Goal: Transaction & Acquisition: Purchase product/service

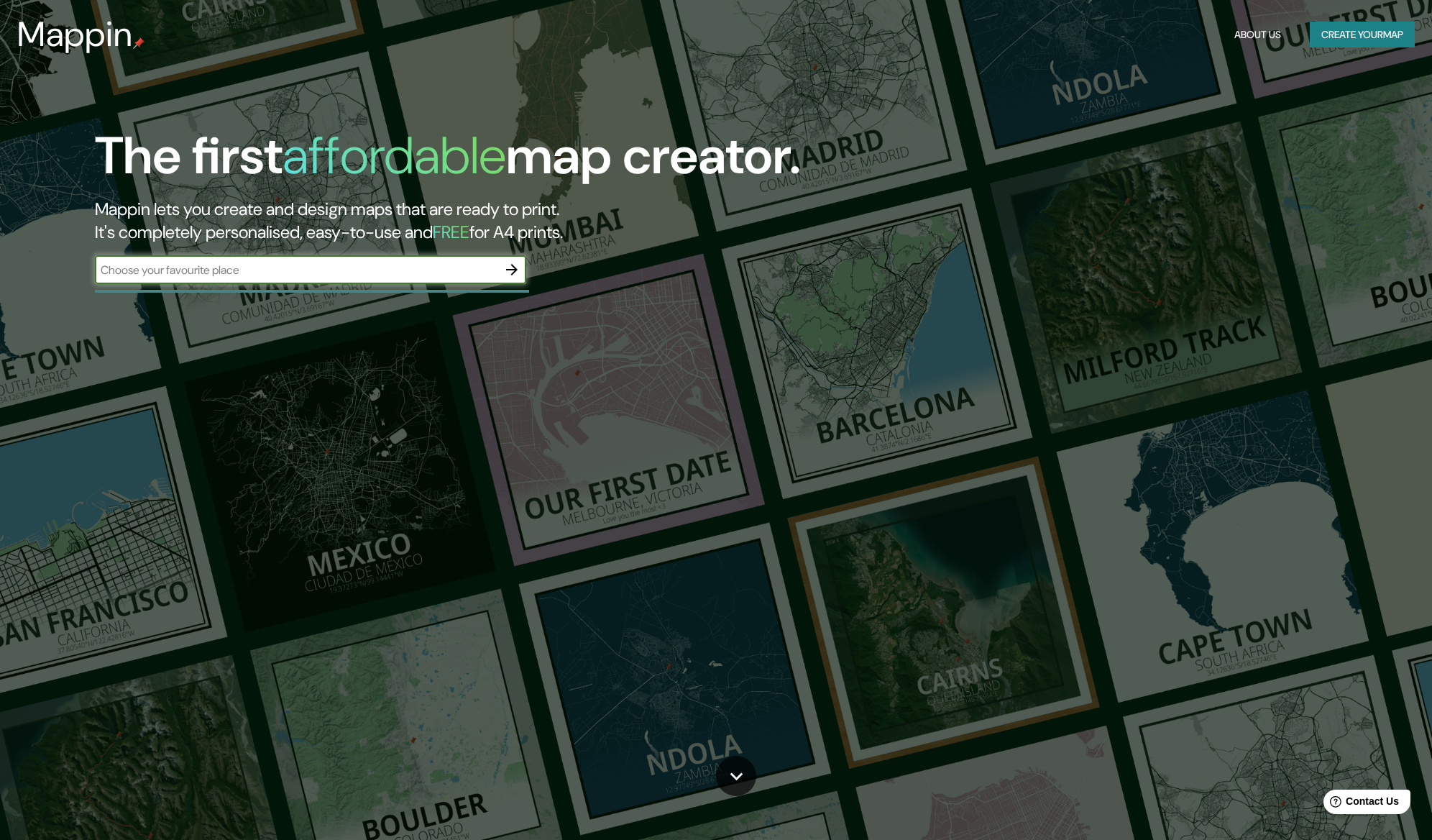
click at [395, 281] on div "​" at bounding box center [310, 269] width 431 height 29
paste input "PEÑAS ARRIBA VIEWS & STYLE LIVING"
type input "PEÑAS ARRIBA VIEWS & STYLE LIVING"
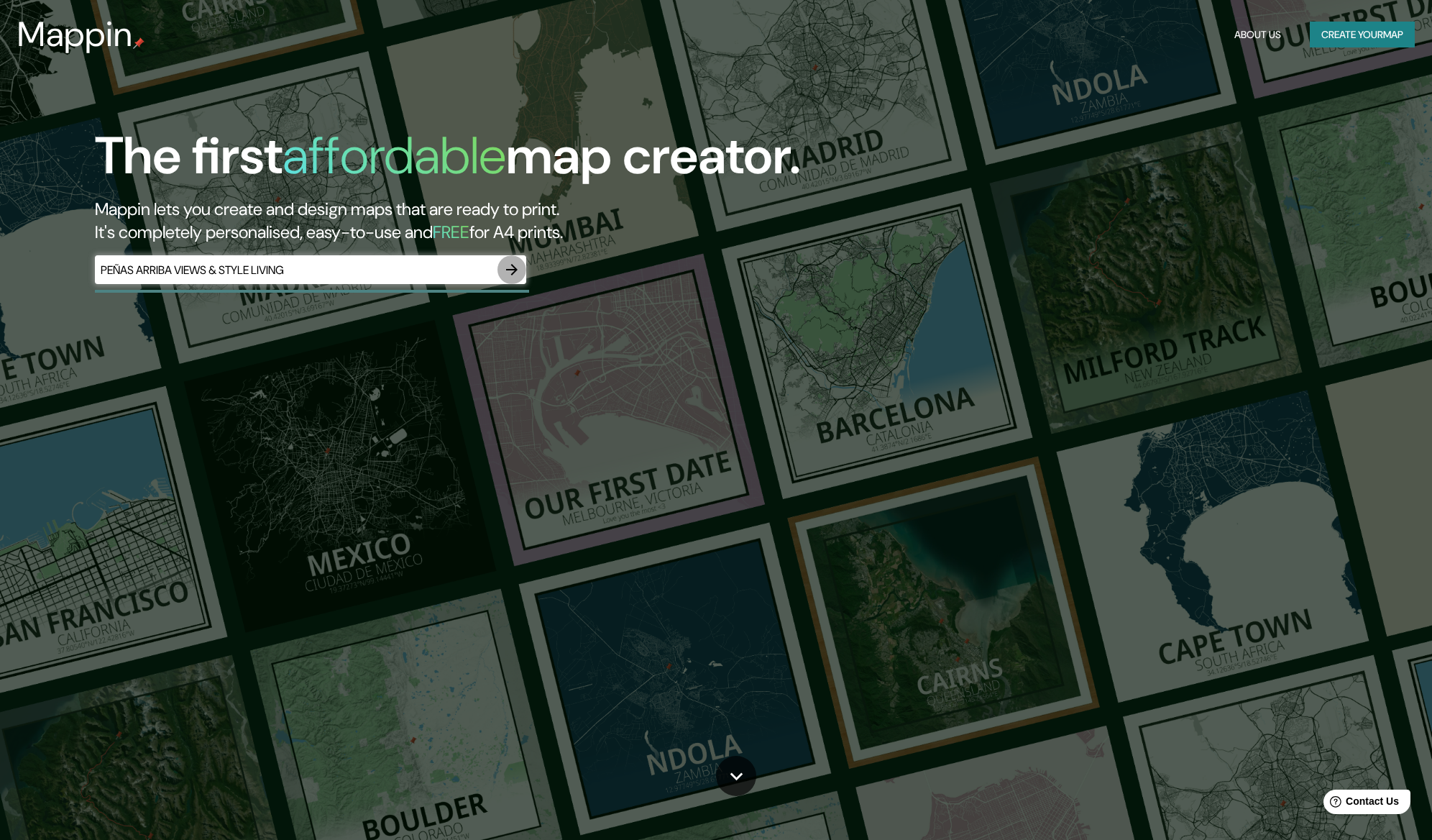
click at [514, 265] on icon "button" at bounding box center [512, 269] width 17 height 17
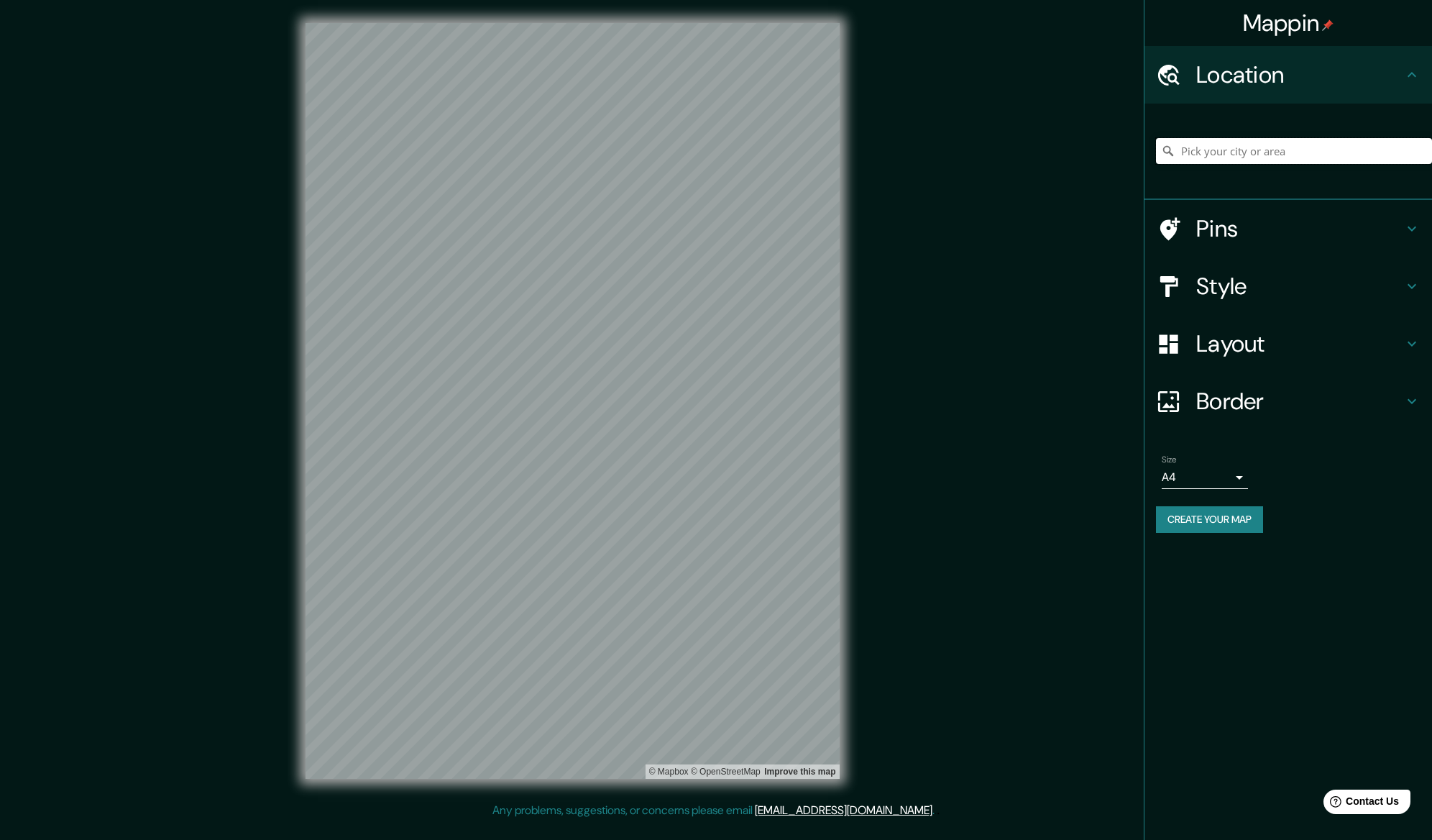
click at [1218, 151] on input "Pick your city or area" at bounding box center [1294, 150] width 276 height 26
paste input "PEÑAS ARRIBA VIEWS & STYLE LIVING"
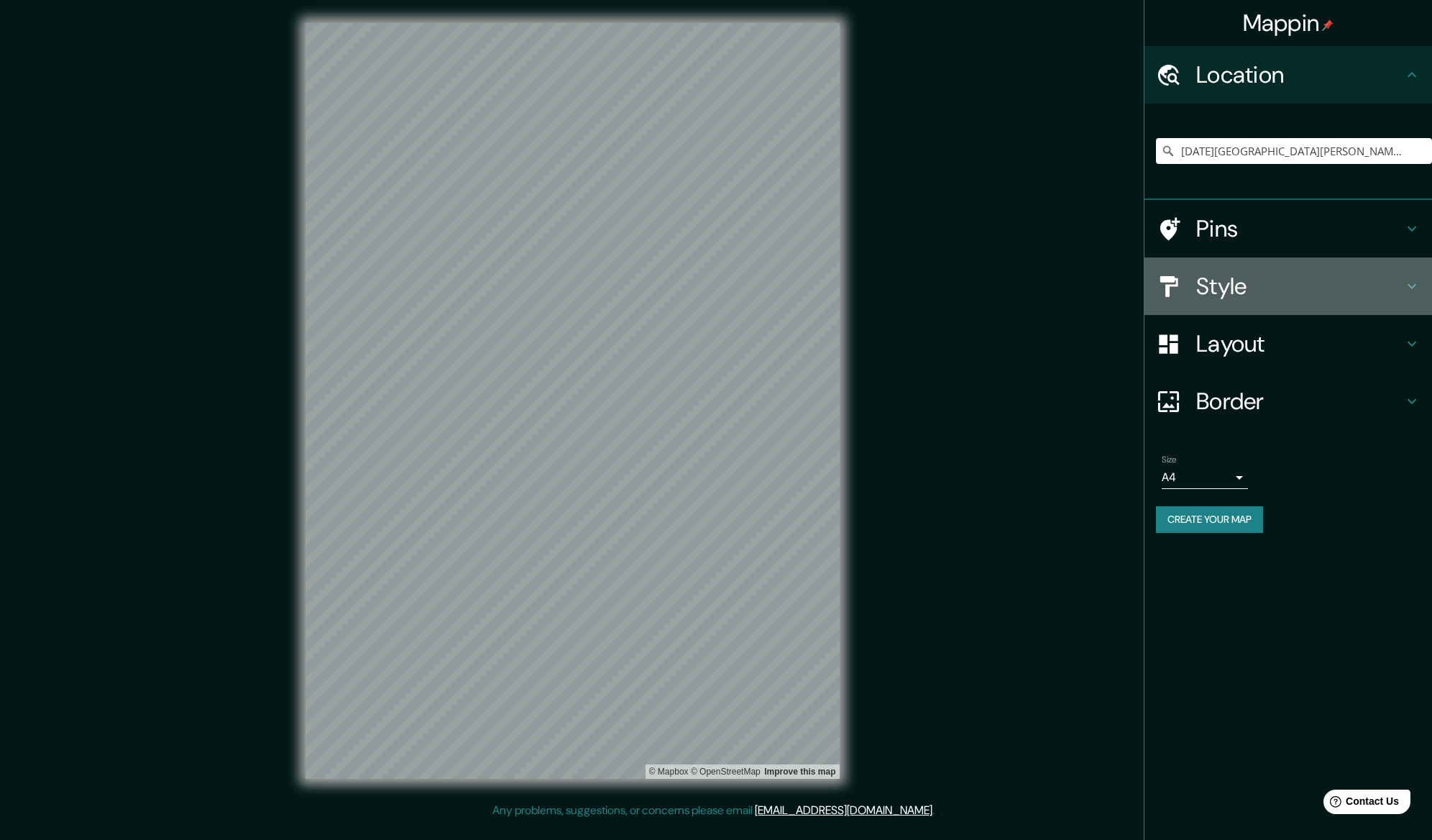
click at [1412, 281] on icon at bounding box center [1412, 286] width 17 height 17
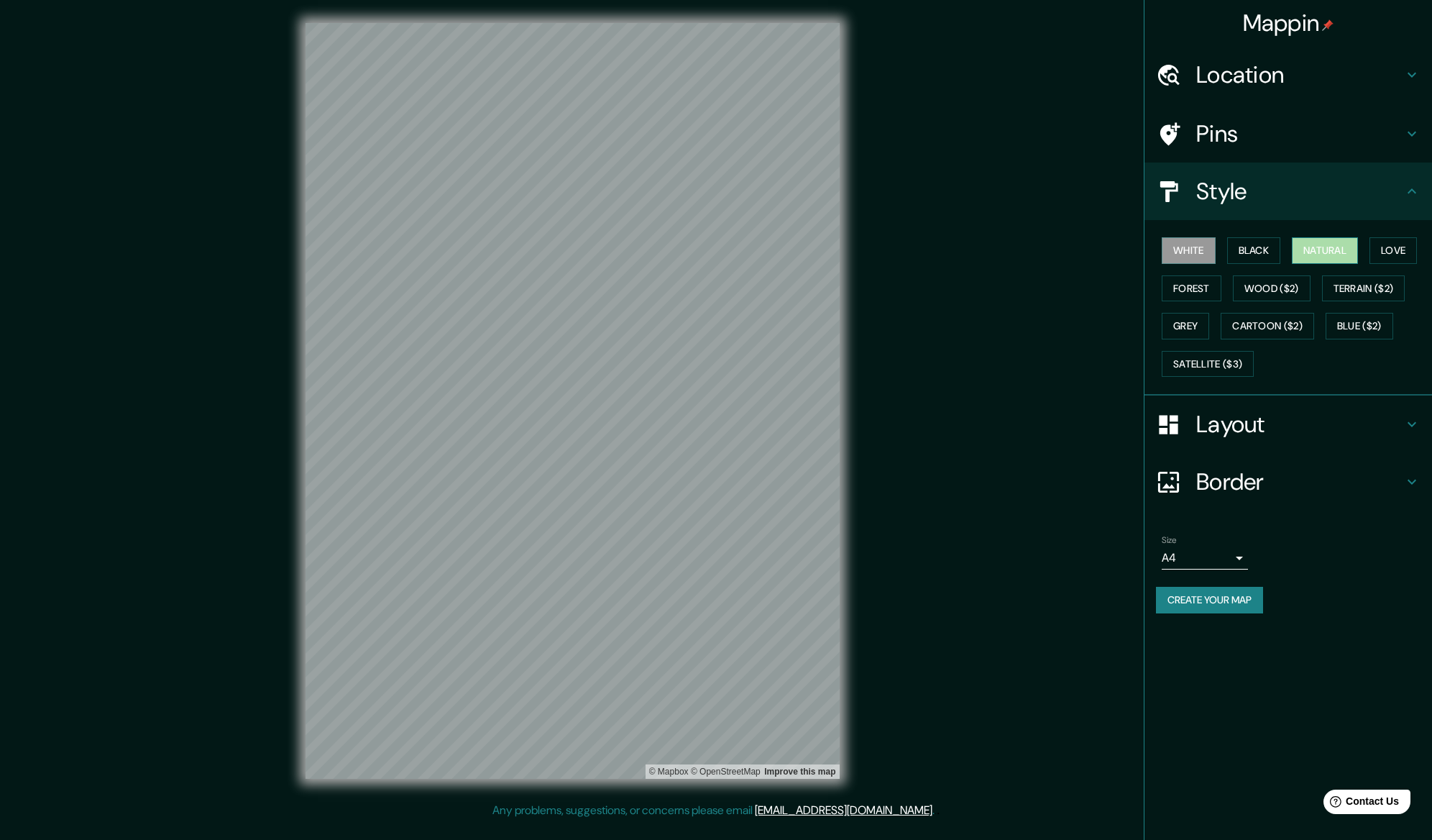
click at [1347, 247] on button "Natural" at bounding box center [1325, 251] width 66 height 27
click at [1390, 259] on button "Love" at bounding box center [1393, 251] width 48 height 27
click at [1264, 295] on button "Wood ($2)" at bounding box center [1271, 289] width 78 height 27
click at [1174, 291] on button "Forest" at bounding box center [1192, 289] width 60 height 27
click at [1201, 324] on button "Grey" at bounding box center [1185, 326] width 48 height 27
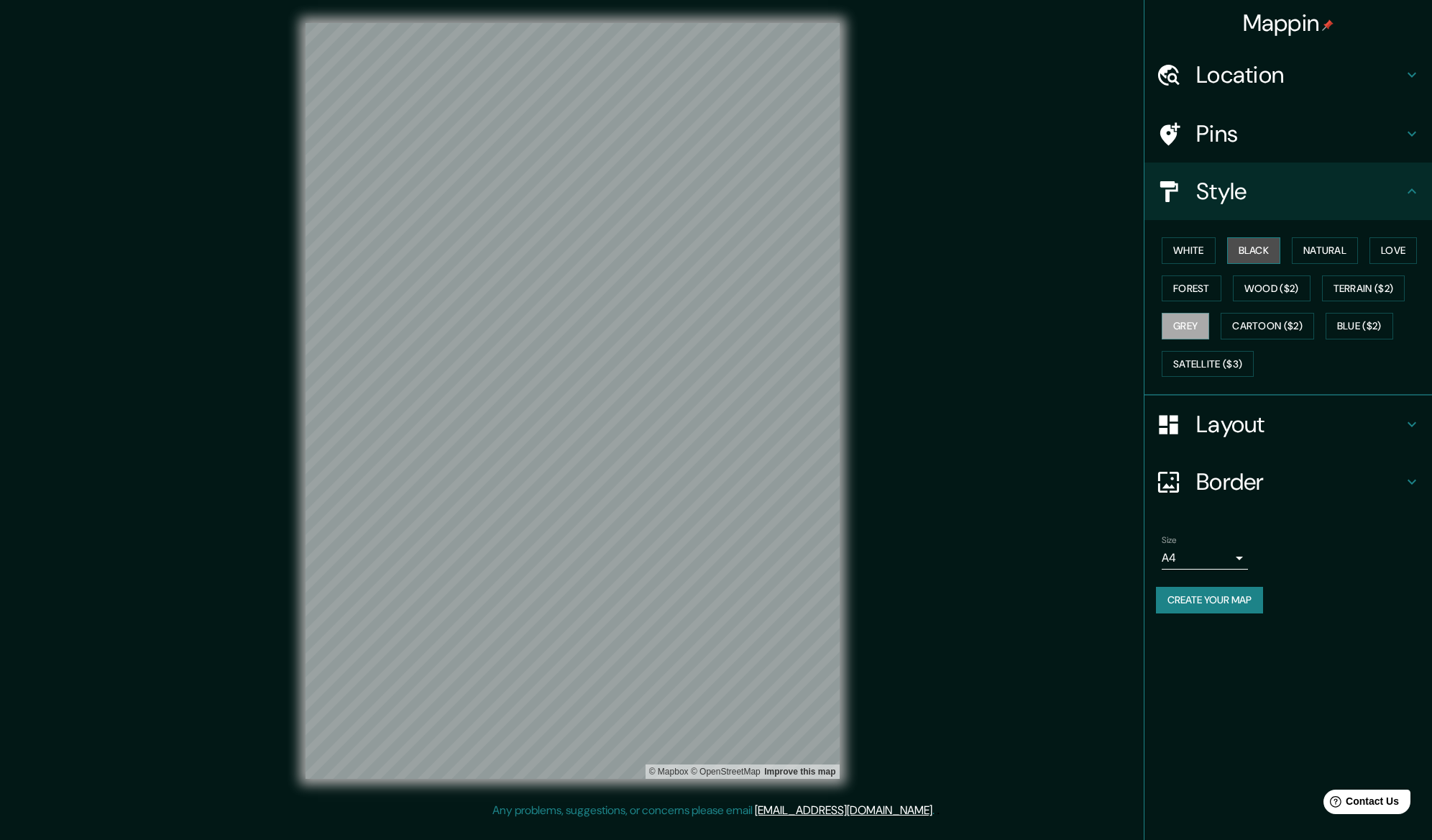
click at [1259, 260] on button "Black" at bounding box center [1253, 251] width 54 height 27
click at [1184, 254] on button "White" at bounding box center [1189, 251] width 54 height 27
click at [1350, 251] on button "Natural" at bounding box center [1325, 251] width 66 height 27
click at [1403, 248] on button "Love" at bounding box center [1393, 251] width 48 height 27
click at [1342, 250] on button "Natural" at bounding box center [1325, 251] width 66 height 27
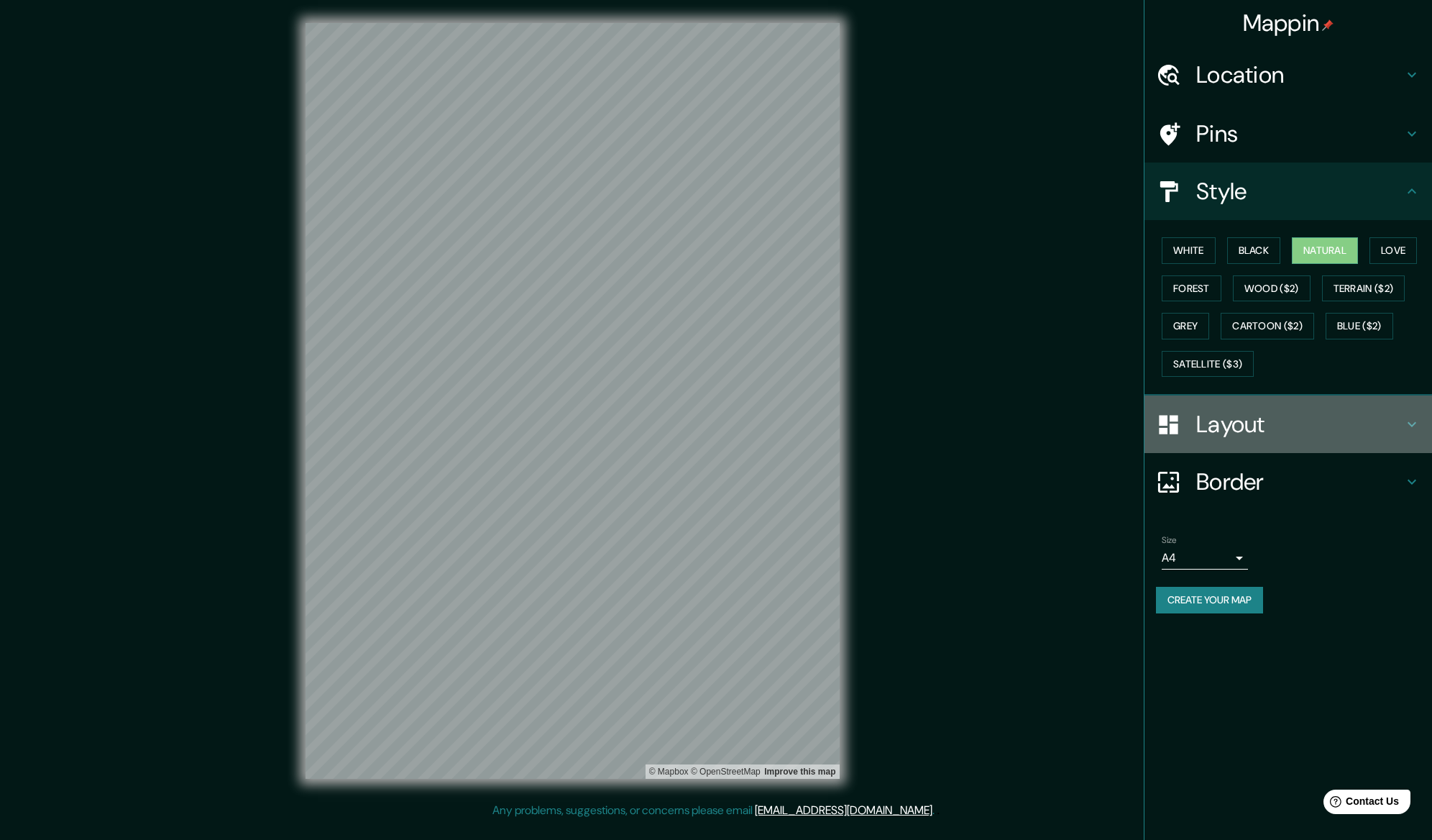
click at [1286, 421] on h4 "Layout" at bounding box center [1300, 424] width 207 height 29
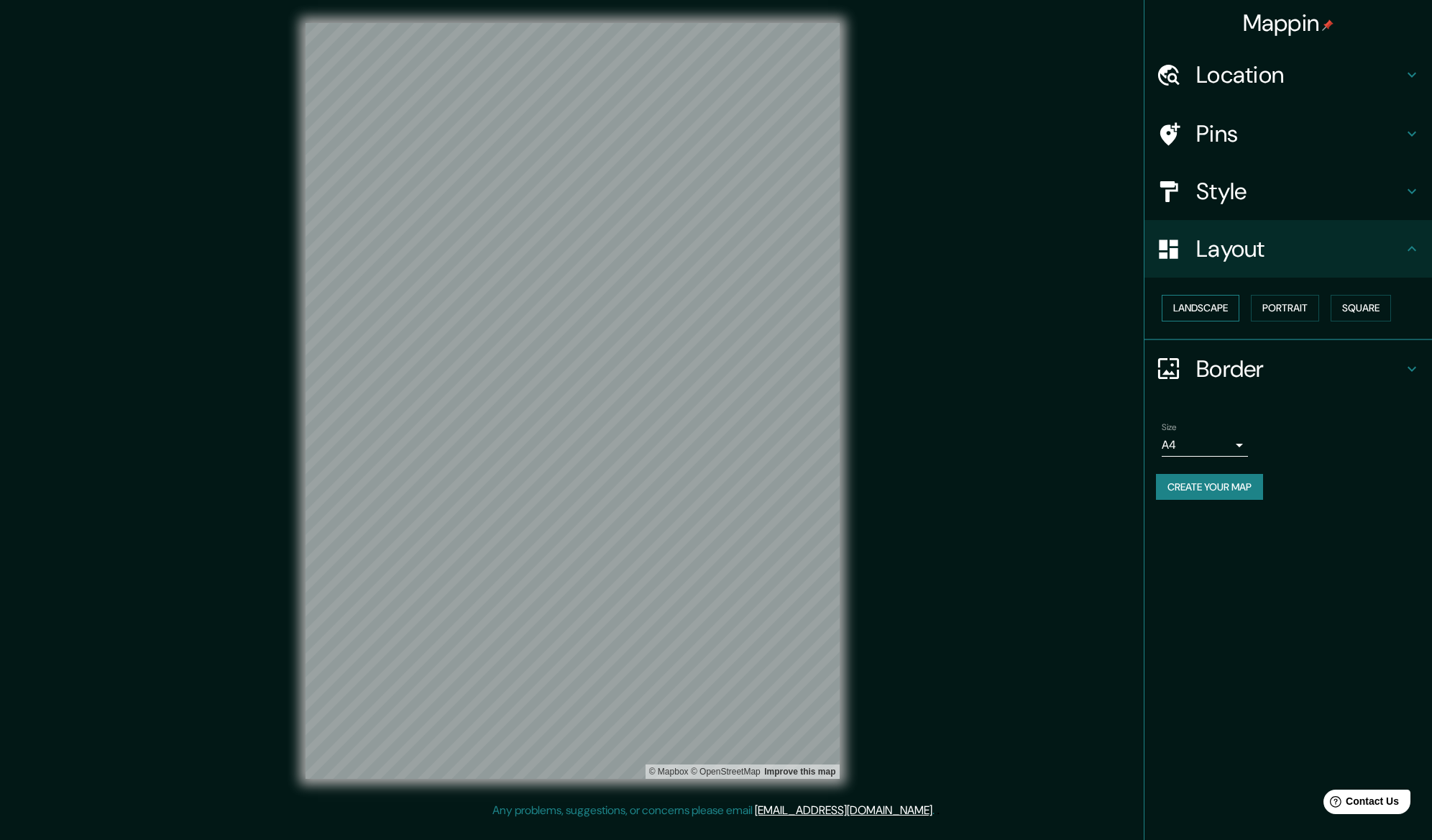
click at [1216, 312] on button "Landscape" at bounding box center [1200, 308] width 78 height 27
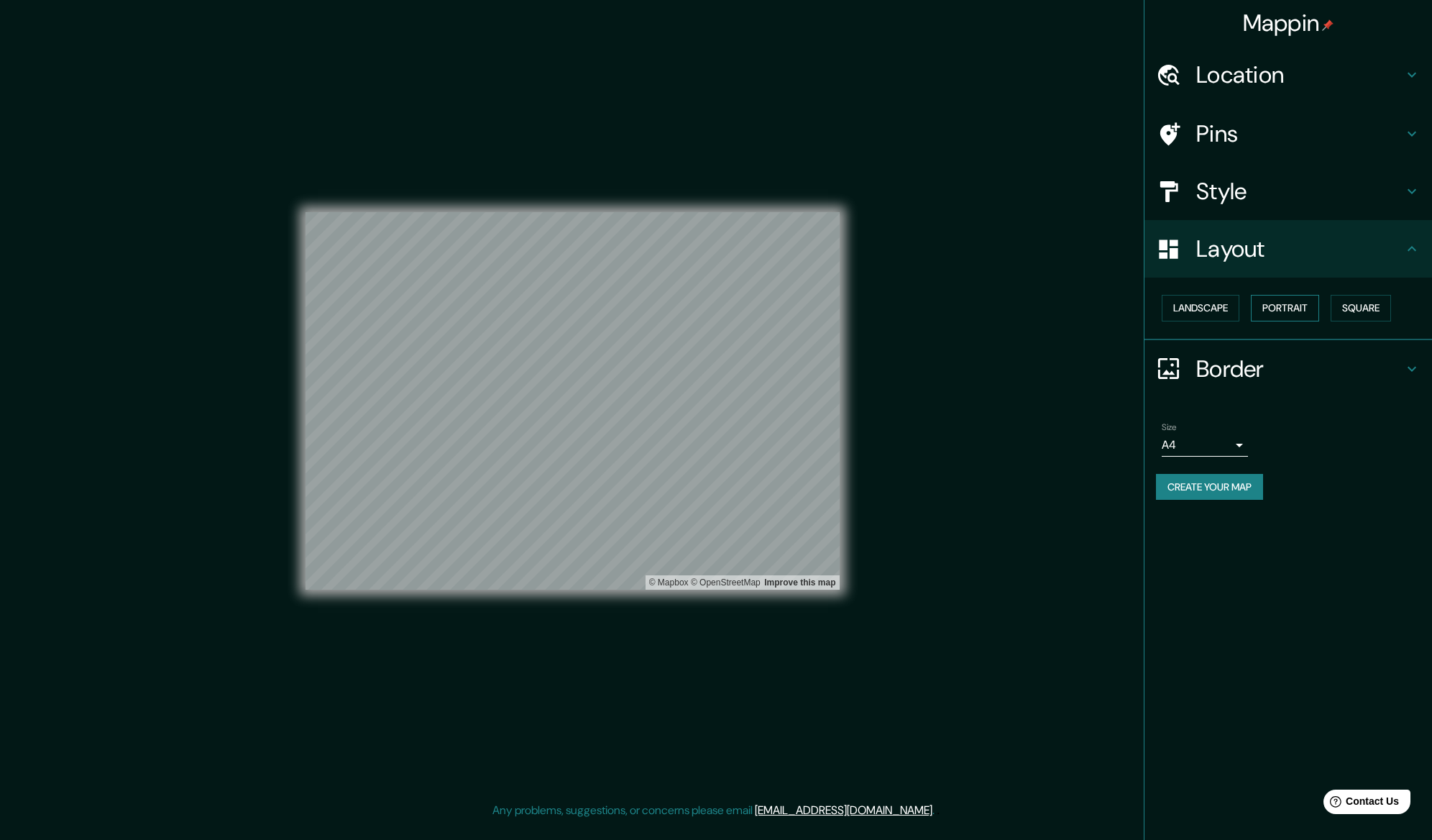
click at [1284, 310] on button "Portrait" at bounding box center [1285, 308] width 68 height 27
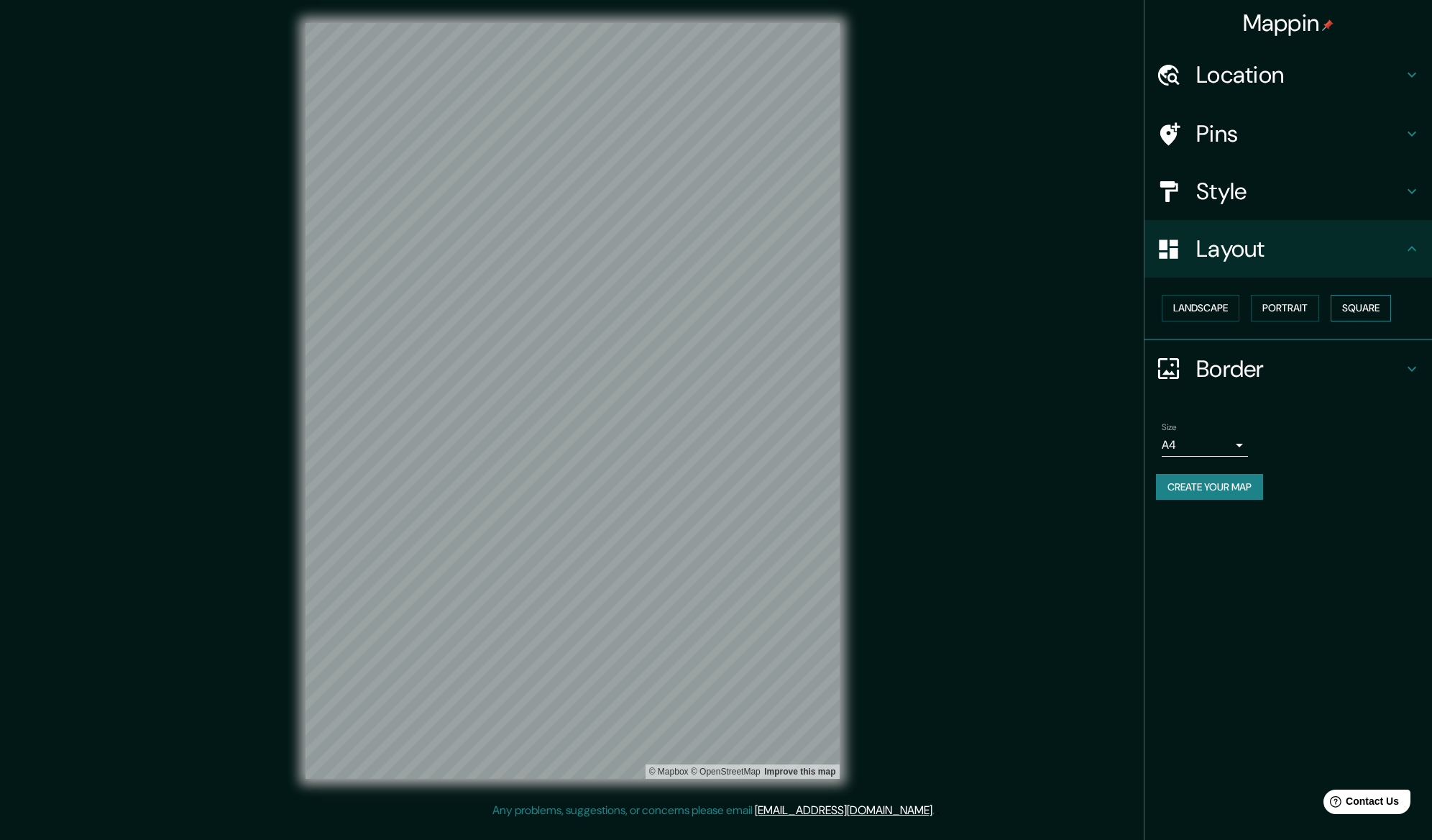
click at [1368, 305] on button "Square" at bounding box center [1361, 308] width 60 height 27
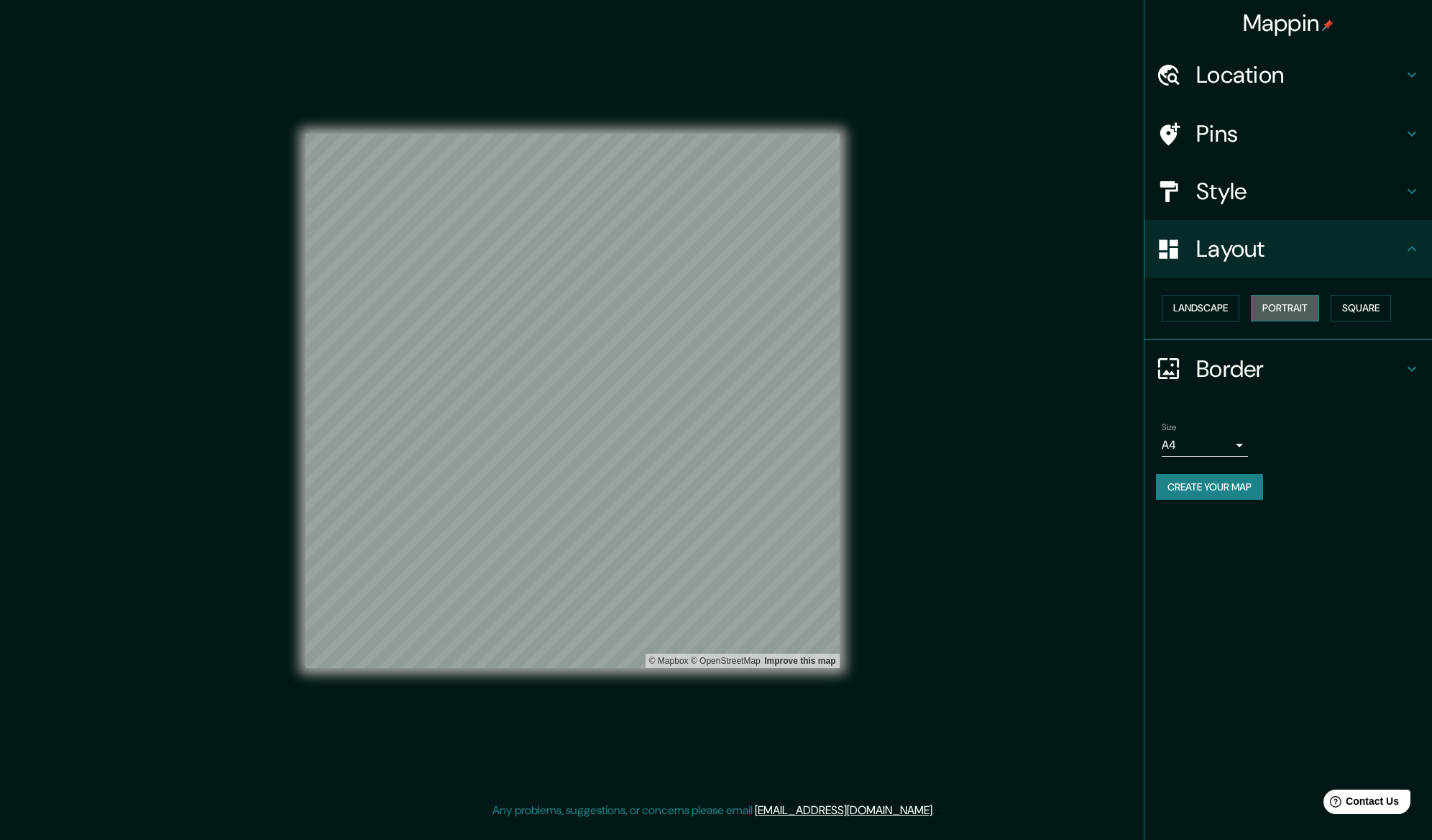
click at [1290, 307] on button "Portrait" at bounding box center [1285, 308] width 68 height 27
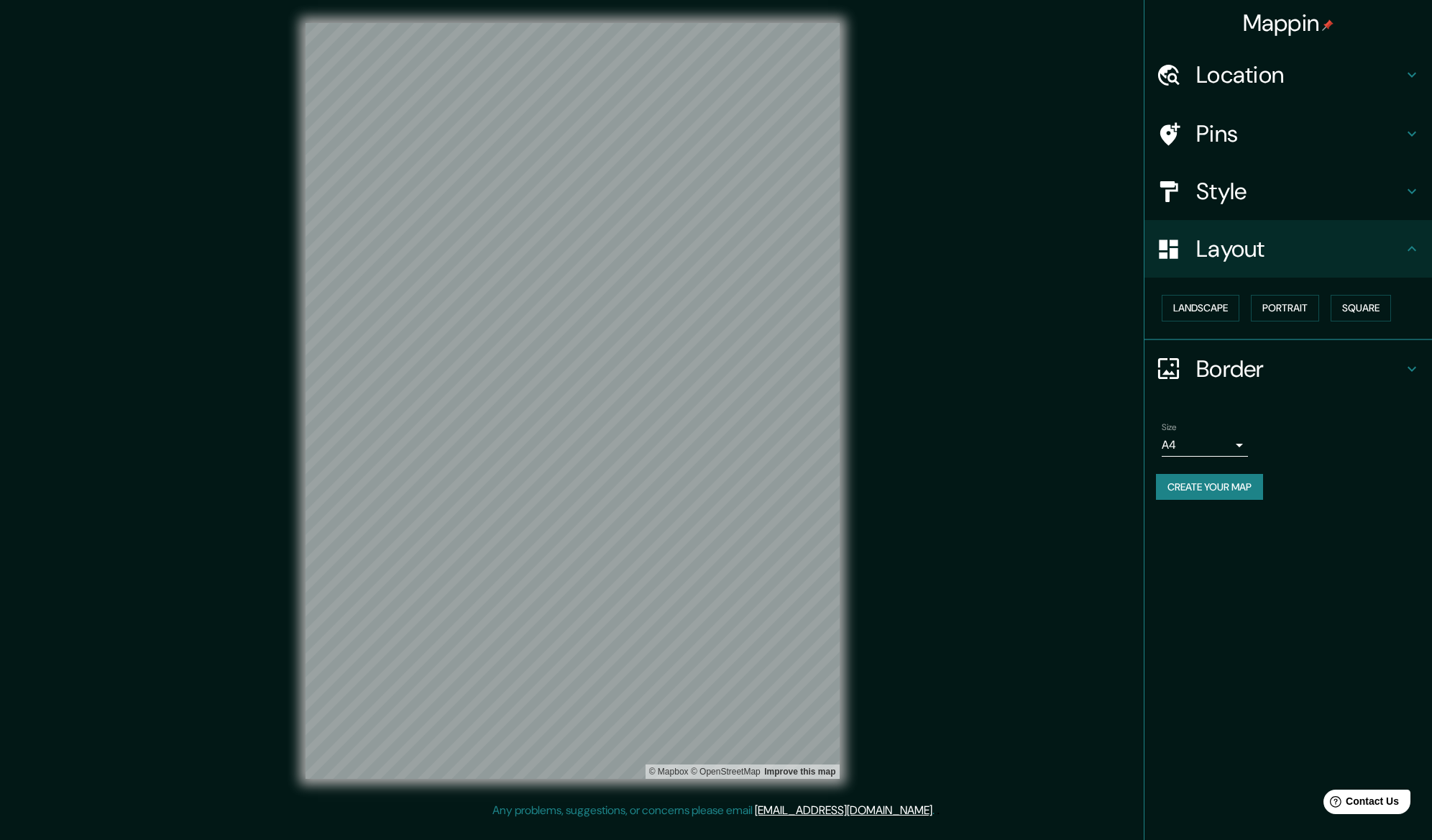
click at [1240, 364] on h4 "Border" at bounding box center [1300, 369] width 207 height 29
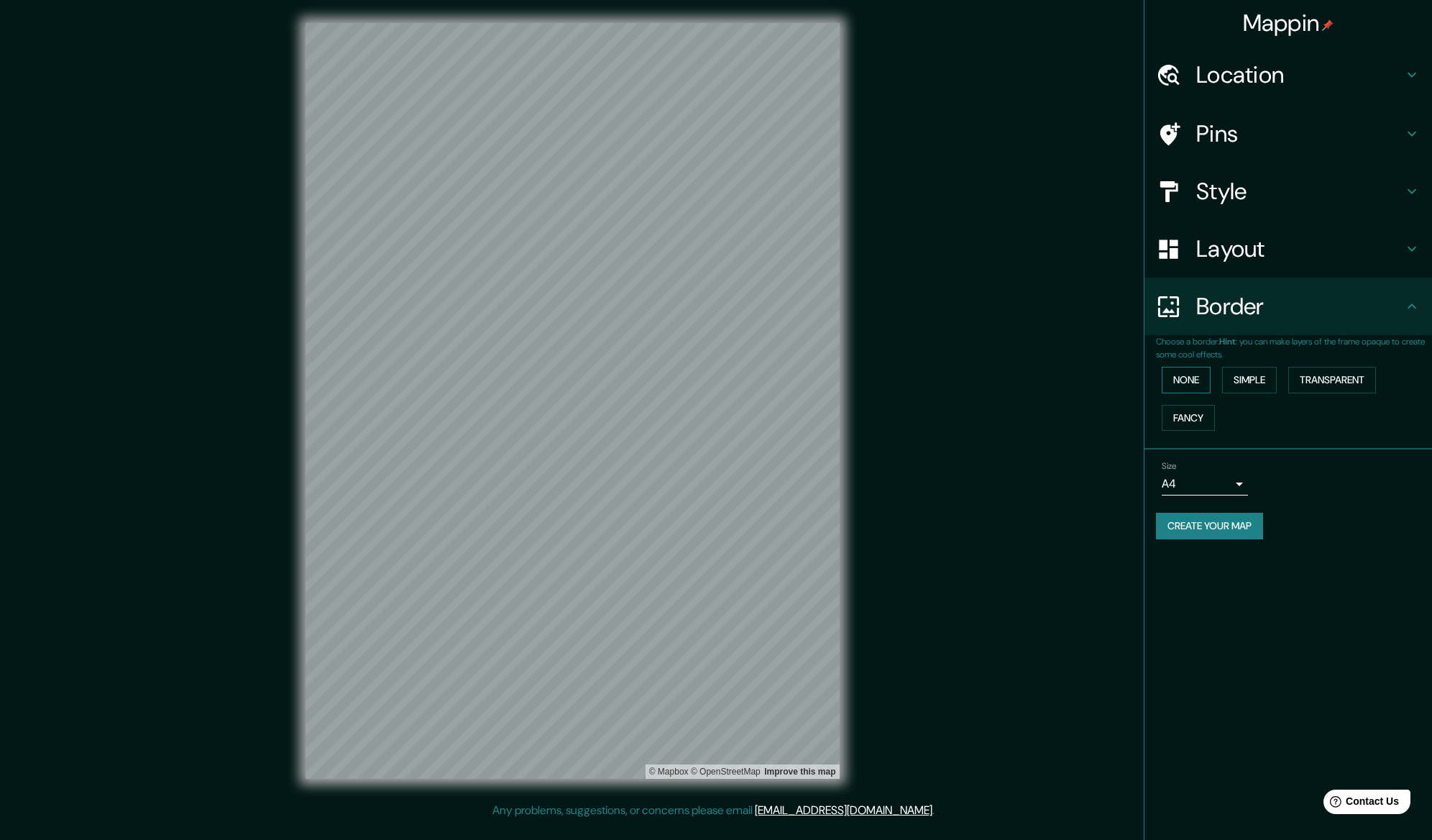
click at [1186, 374] on button "None" at bounding box center [1186, 380] width 49 height 27
click at [1244, 373] on button "Simple" at bounding box center [1250, 380] width 55 height 27
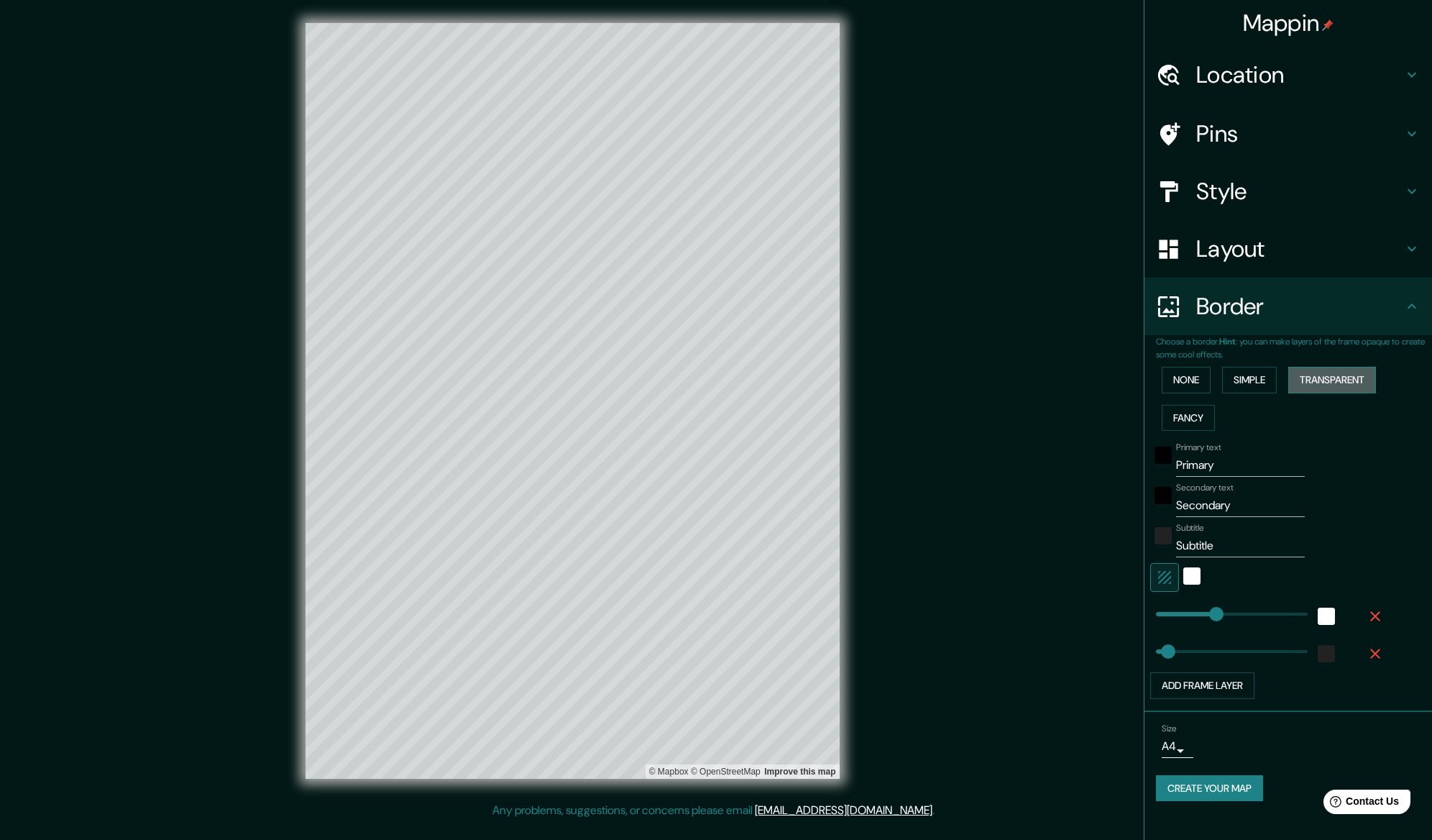
drag, startPoint x: 1322, startPoint y: 373, endPoint x: 1300, endPoint y: 377, distance: 22.4
click at [1322, 373] on button "Transparent" at bounding box center [1333, 380] width 88 height 27
click at [1191, 402] on div "None Simple Transparent Fancy" at bounding box center [1294, 398] width 276 height 75
click at [1190, 416] on button "Fancy" at bounding box center [1189, 418] width 53 height 27
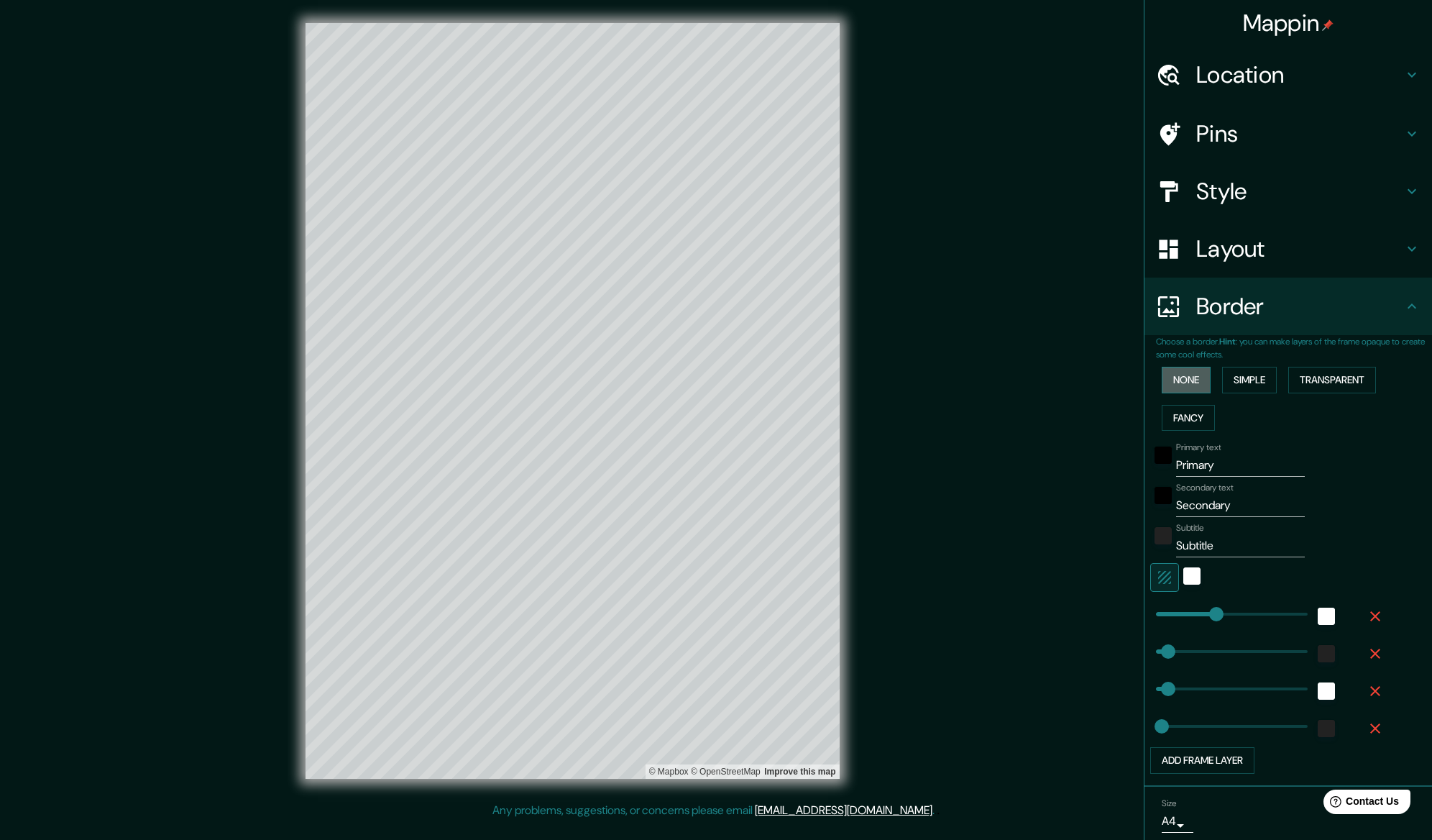
click at [1183, 391] on button "None" at bounding box center [1186, 380] width 49 height 27
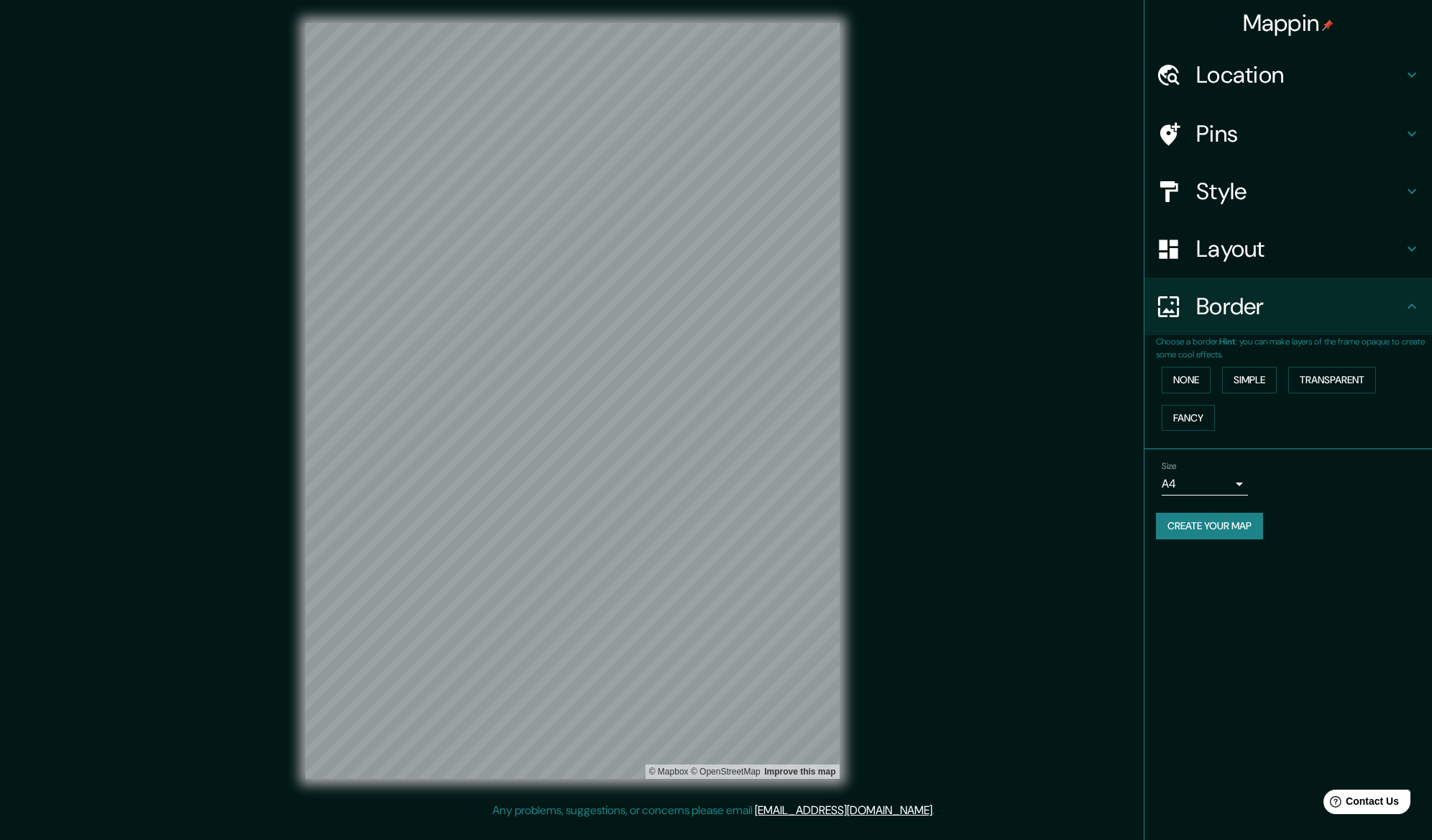
click at [1235, 485] on body "Mappin Location [DATE][GEOGRAPHIC_DATA][PERSON_NAME], [GEOGRAPHIC_DATA], [GEOGR…" at bounding box center [716, 420] width 1432 height 840
click at [1235, 485] on div at bounding box center [716, 420] width 1432 height 840
click at [1419, 132] on icon at bounding box center [1412, 134] width 17 height 17
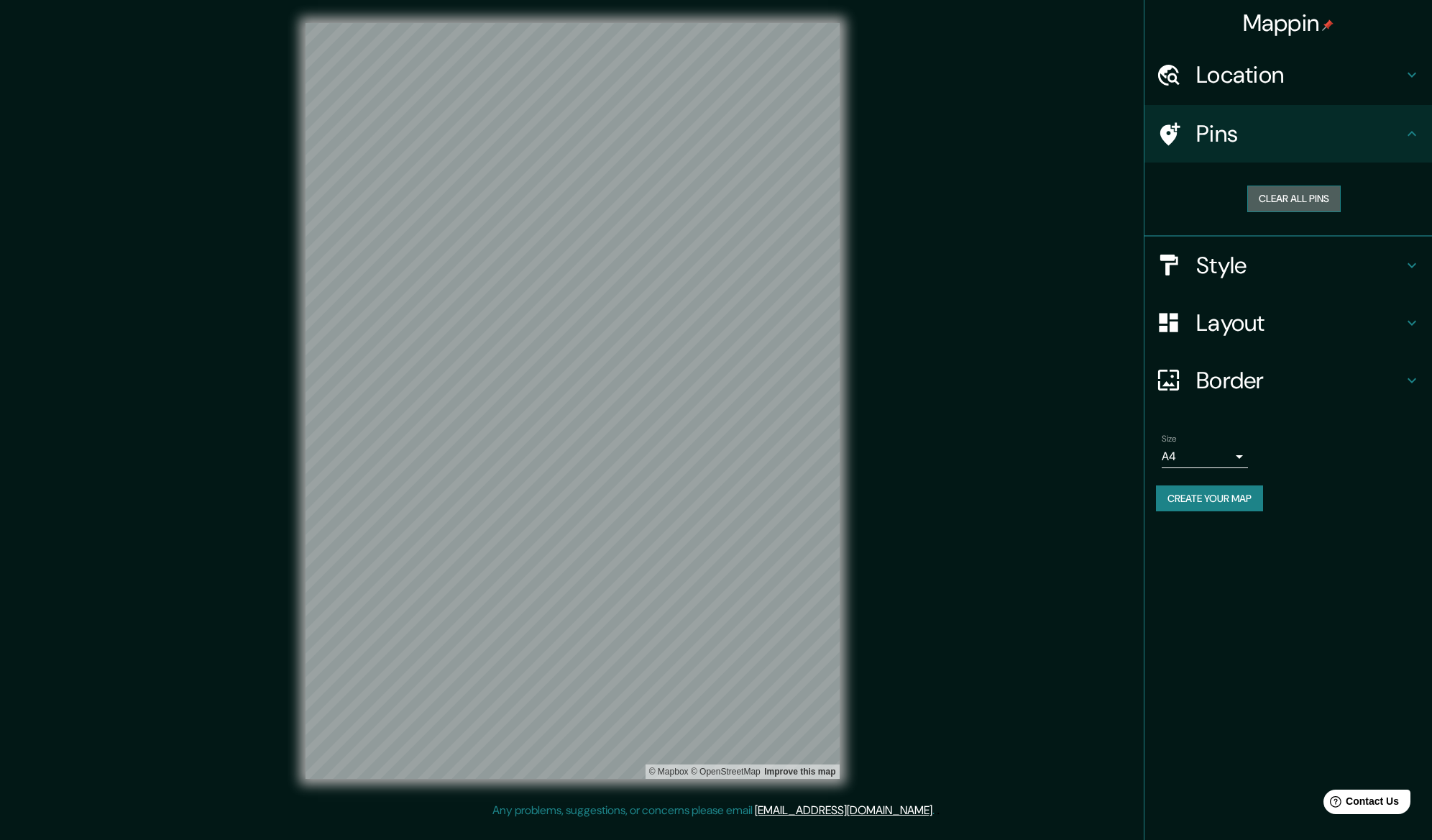
click at [1278, 198] on button "Clear all pins" at bounding box center [1293, 199] width 93 height 27
click at [1217, 145] on h4 "Pins" at bounding box center [1300, 133] width 207 height 29
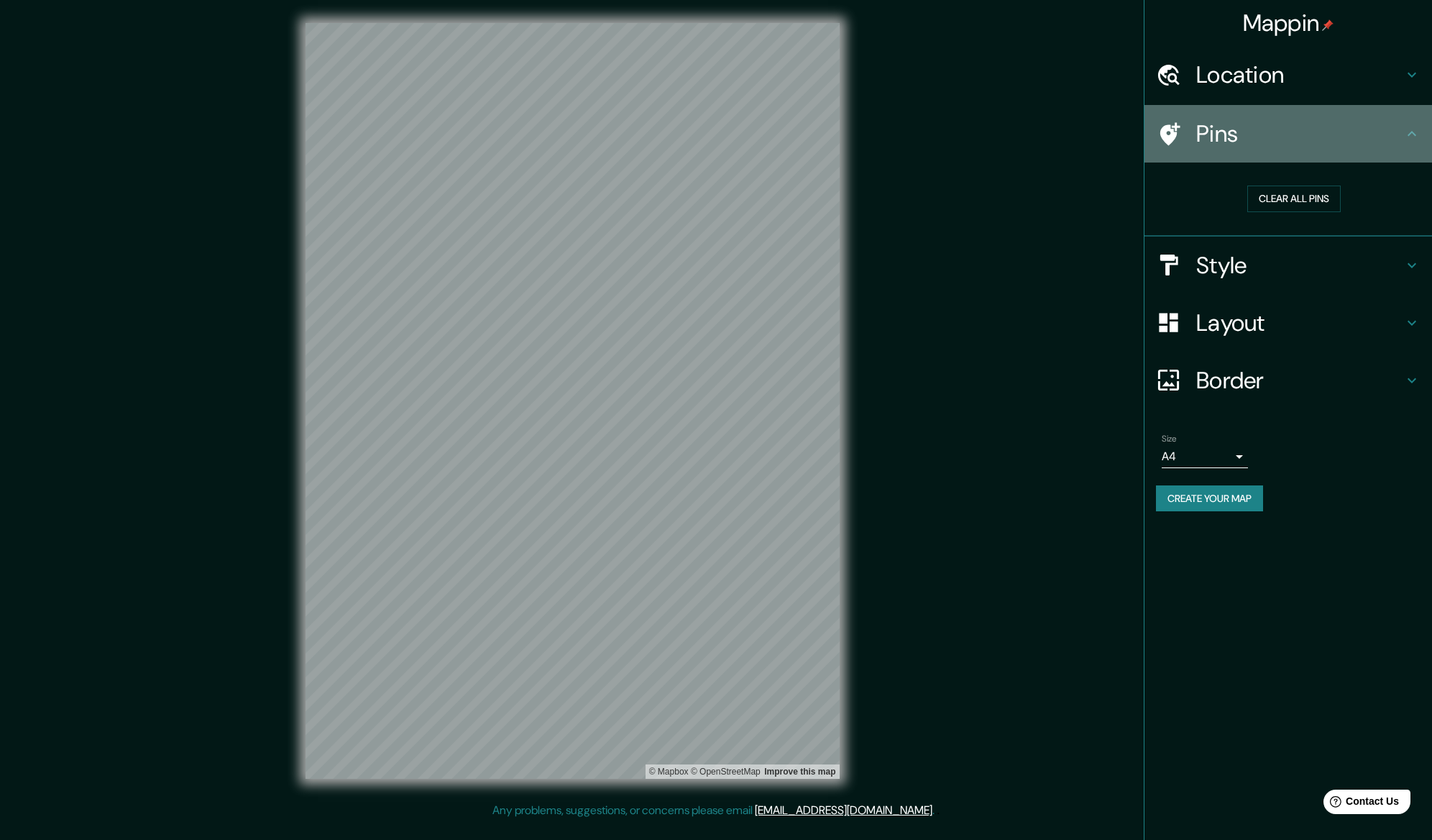
click at [1167, 143] on icon at bounding box center [1170, 133] width 20 height 23
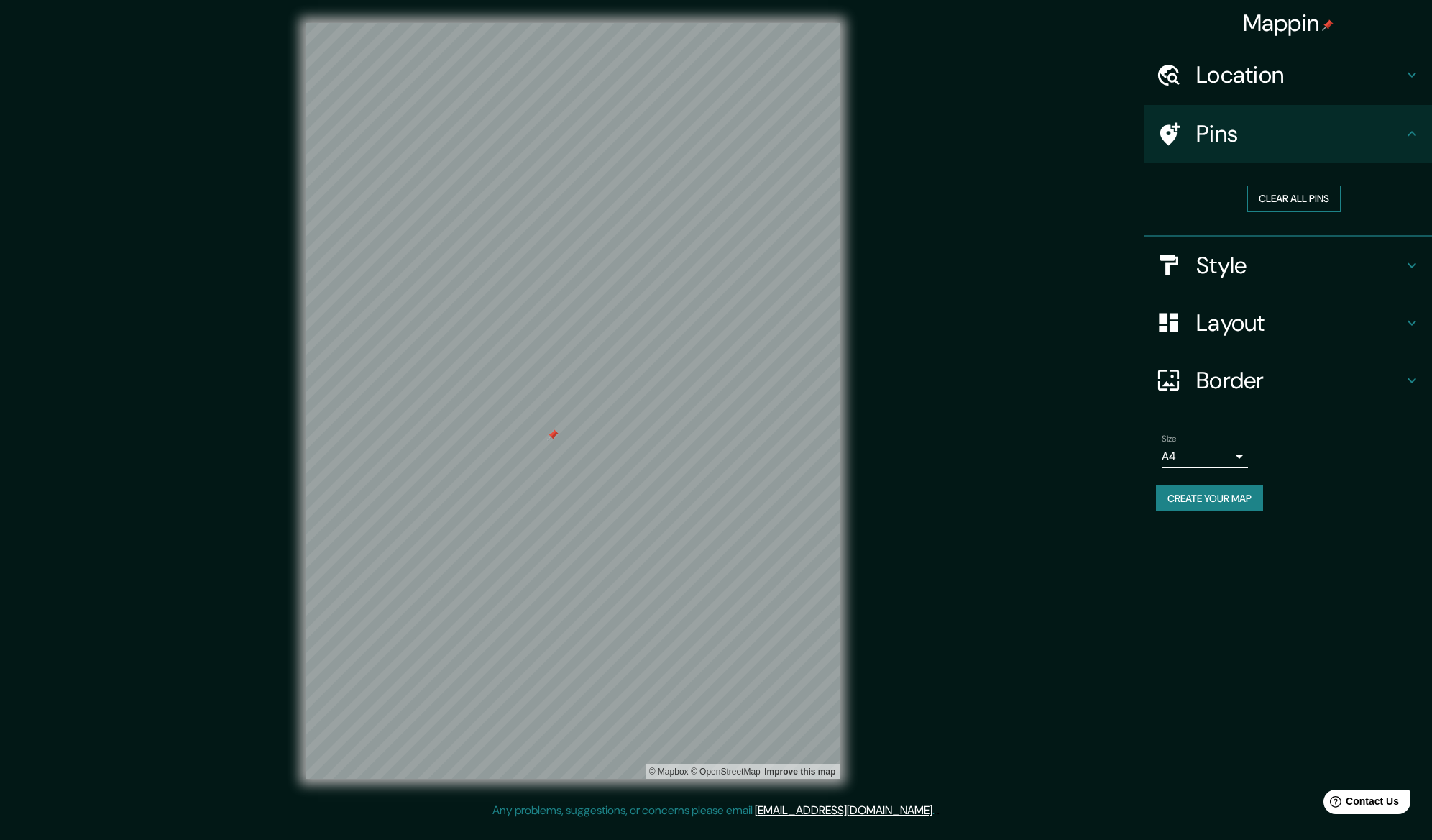
click at [1302, 187] on button "Clear all pins" at bounding box center [1293, 199] width 93 height 27
click at [1227, 452] on body "Mappin Location [DATE][GEOGRAPHIC_DATA][PERSON_NAME], [GEOGRAPHIC_DATA], [GEOGR…" at bounding box center [716, 420] width 1432 height 840
click at [1323, 475] on div at bounding box center [716, 420] width 1432 height 840
click at [1238, 493] on button "Create your map" at bounding box center [1210, 499] width 107 height 27
click at [1229, 495] on button "Create your map" at bounding box center [1210, 499] width 107 height 27
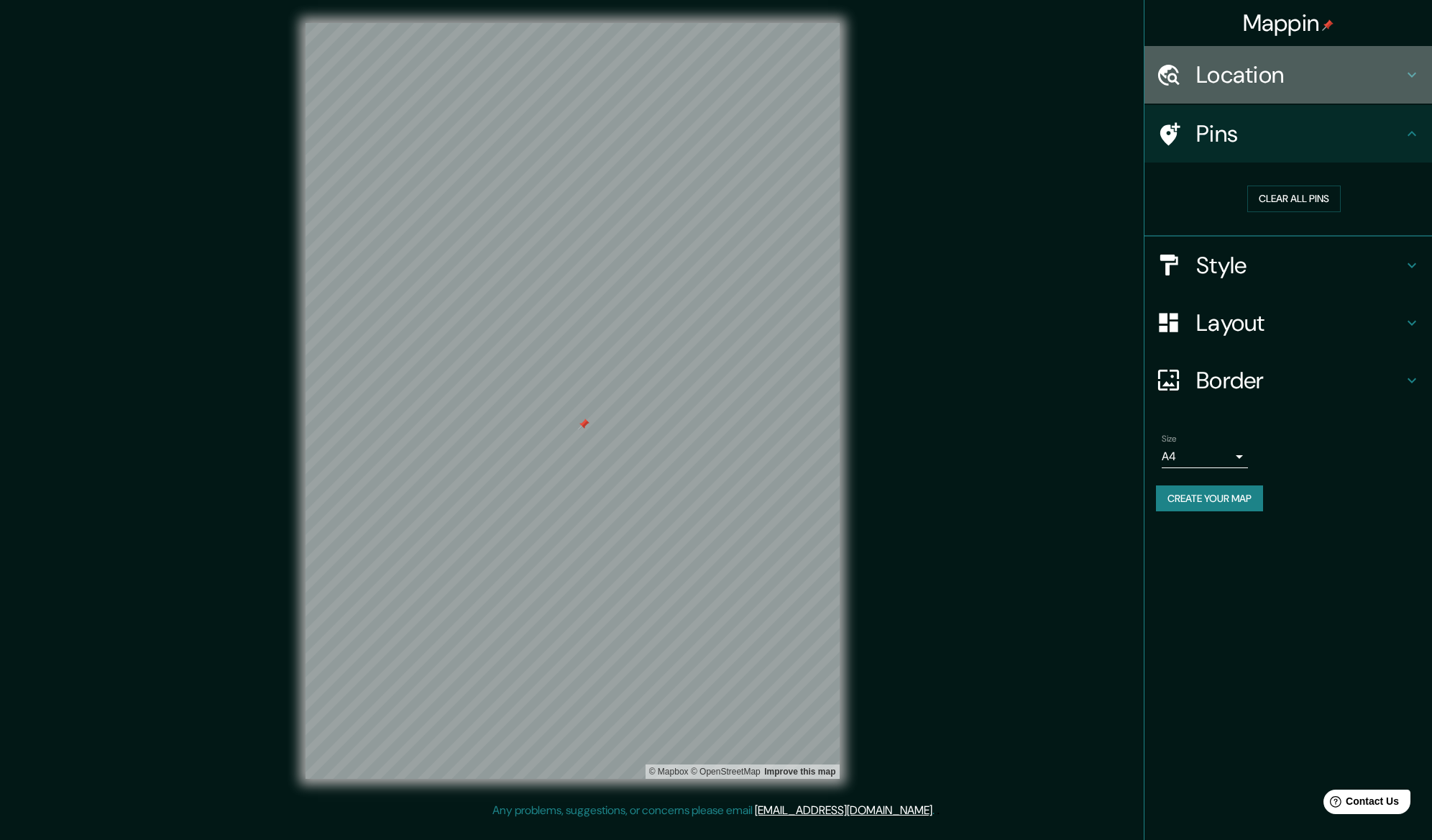
click at [1250, 84] on h4 "Location" at bounding box center [1300, 74] width 207 height 29
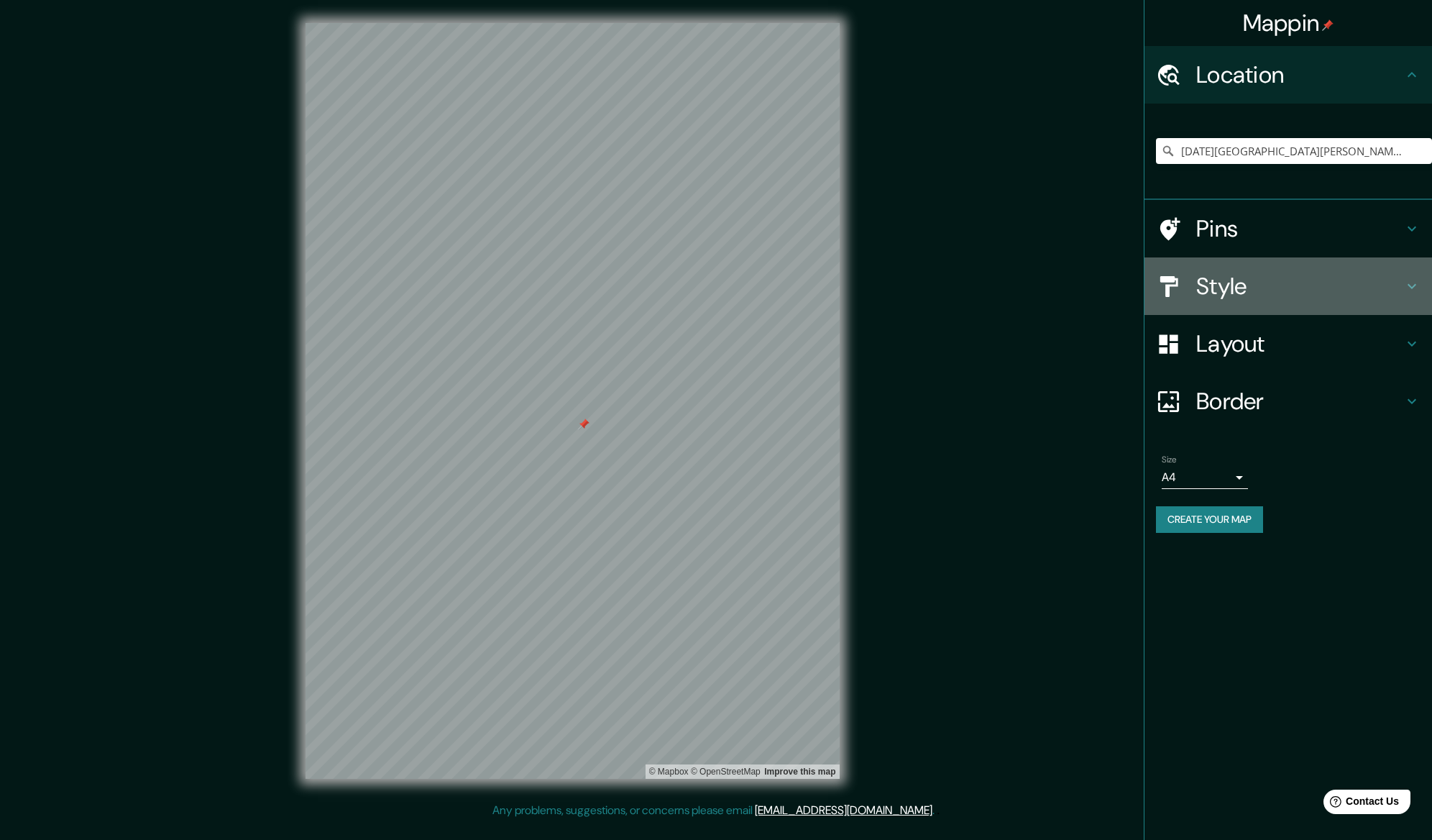
click at [1227, 286] on h4 "Style" at bounding box center [1300, 286] width 207 height 29
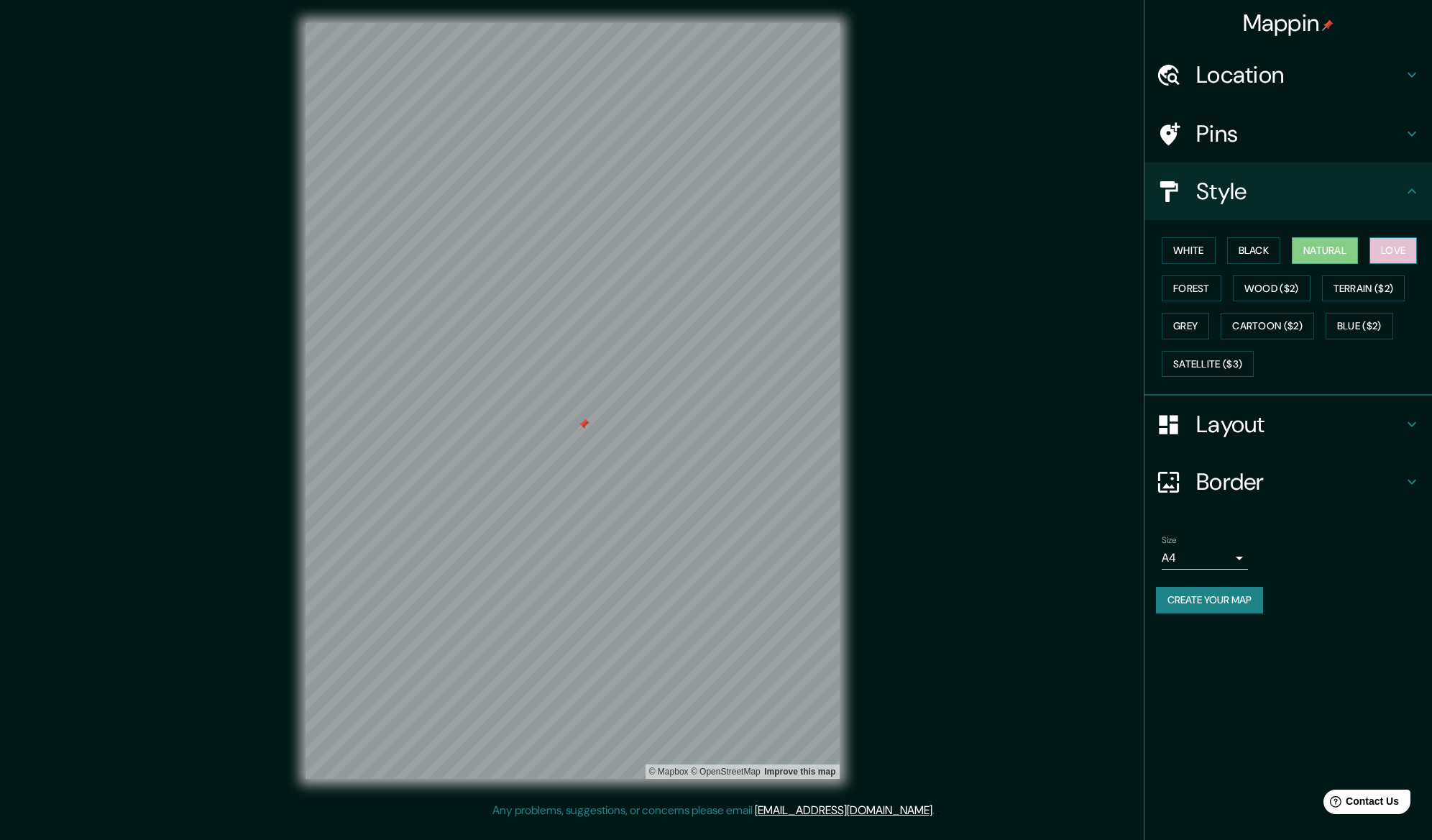
click at [1404, 251] on button "Love" at bounding box center [1393, 251] width 48 height 27
click at [1349, 283] on button "Terrain ($2)" at bounding box center [1364, 289] width 84 height 27
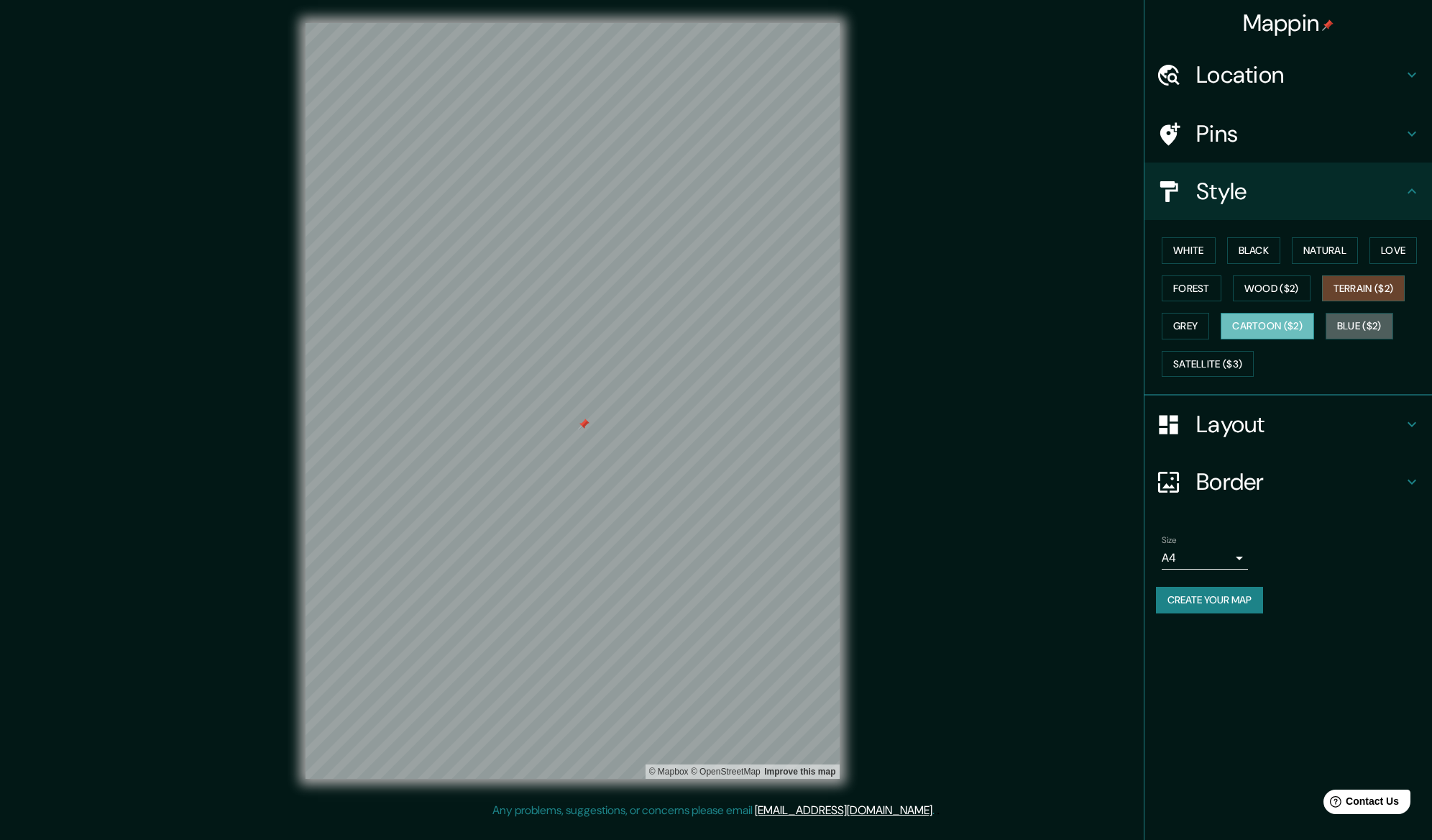
drag, startPoint x: 1344, startPoint y: 322, endPoint x: 1311, endPoint y: 321, distance: 33.0
click at [1344, 322] on button "Blue ($2)" at bounding box center [1359, 326] width 67 height 27
click at [1368, 324] on button "Blue ($2)" at bounding box center [1359, 326] width 67 height 27
click at [1362, 291] on button "Terrain ($2)" at bounding box center [1364, 289] width 84 height 27
click at [1278, 326] on button "Cartoon ($2)" at bounding box center [1267, 326] width 93 height 27
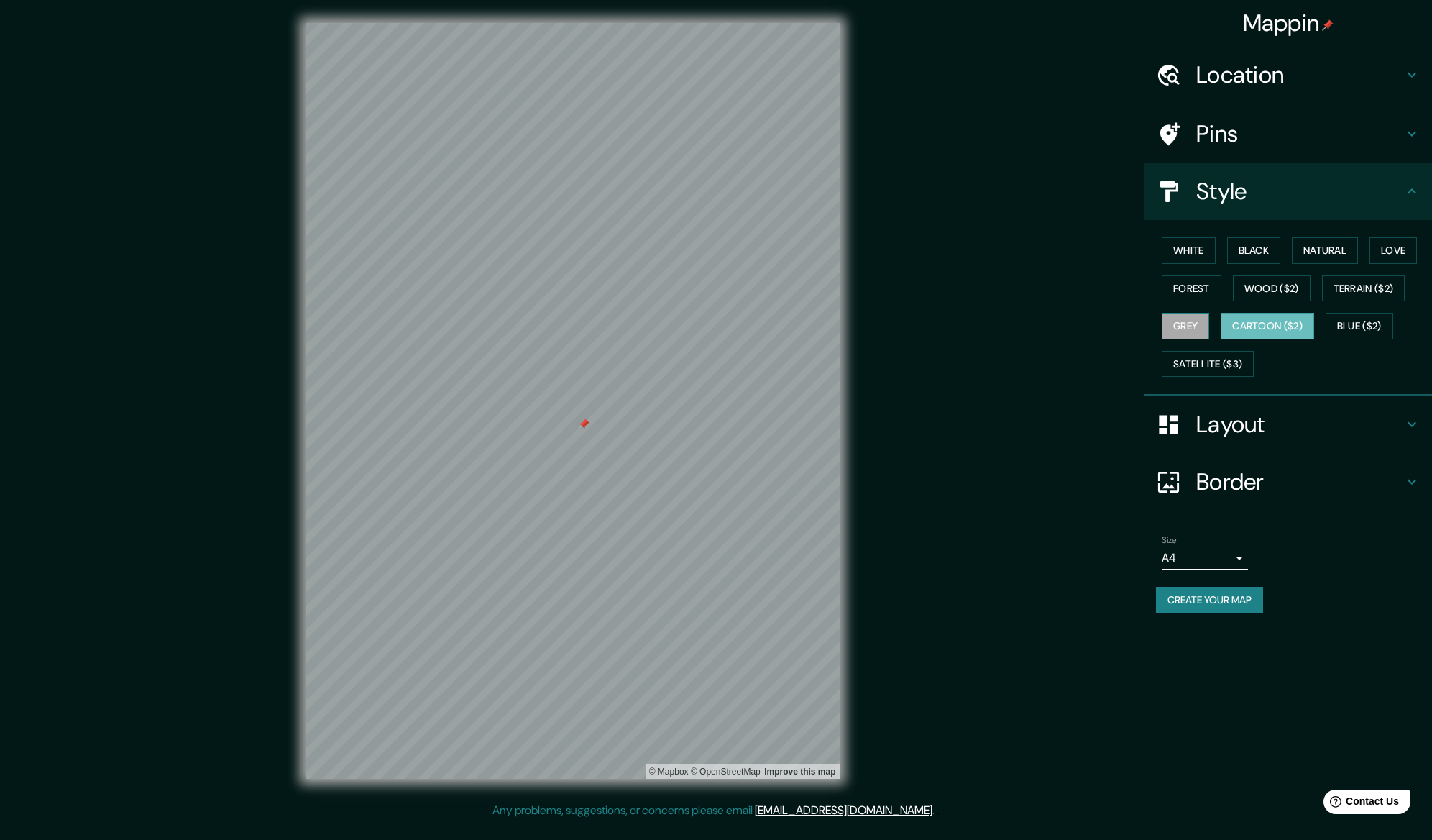
click at [1196, 328] on button "Grey" at bounding box center [1185, 326] width 48 height 27
click at [1254, 325] on button "Cartoon ($2)" at bounding box center [1267, 326] width 93 height 27
click at [1199, 356] on button "Satellite ($3)" at bounding box center [1208, 364] width 92 height 27
click at [1196, 326] on button "Grey" at bounding box center [1185, 326] width 48 height 27
click at [1200, 359] on button "Satellite ($3)" at bounding box center [1208, 364] width 92 height 27
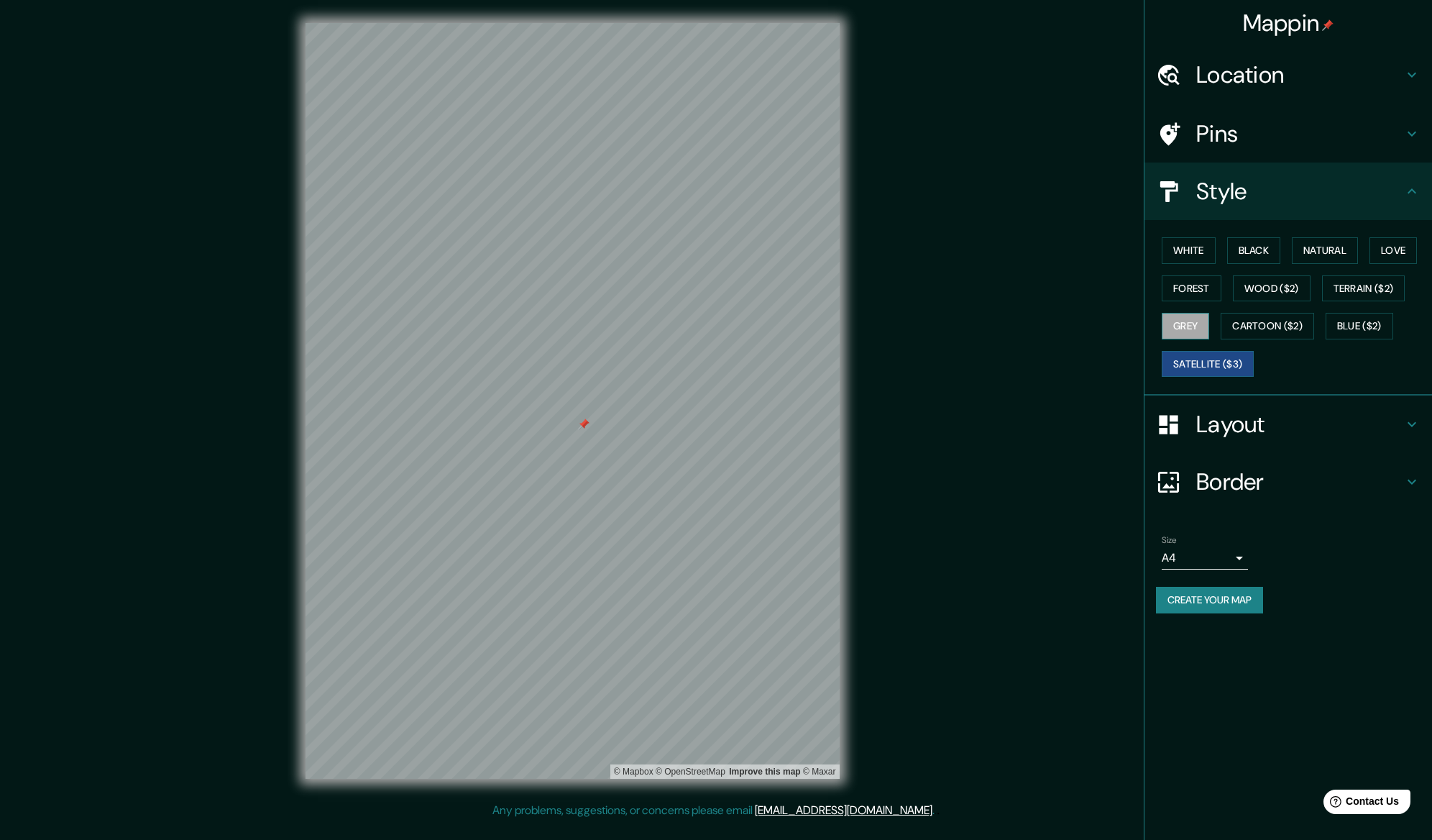
click at [1187, 330] on button "Grey" at bounding box center [1185, 326] width 48 height 27
click at [1196, 287] on button "Forest" at bounding box center [1192, 289] width 60 height 27
click at [1257, 254] on button "Black" at bounding box center [1253, 251] width 54 height 27
click at [1191, 282] on button "Forest" at bounding box center [1192, 289] width 60 height 27
click at [1189, 241] on button "White" at bounding box center [1189, 251] width 54 height 27
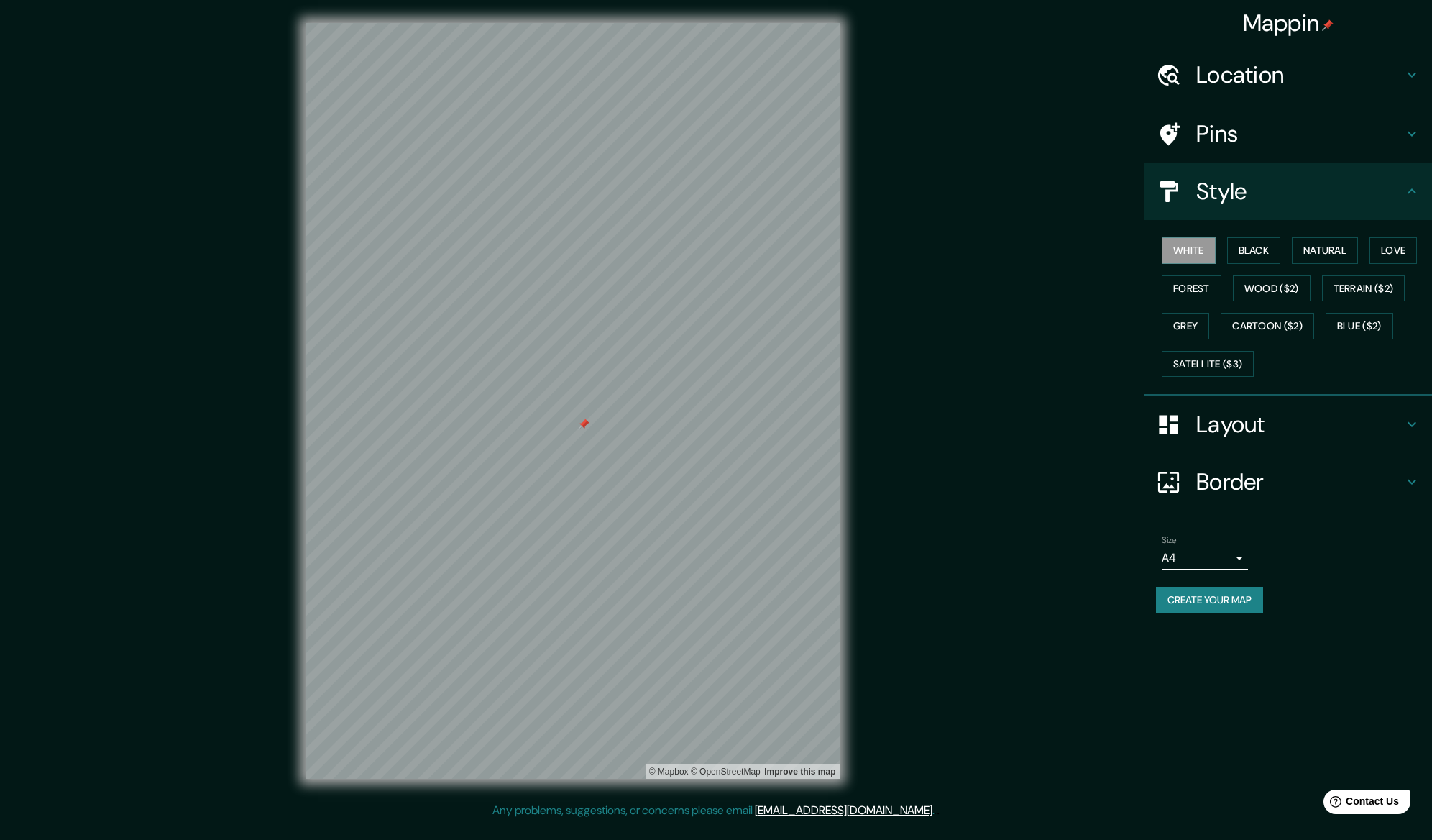
click at [1228, 429] on h4 "Layout" at bounding box center [1300, 424] width 207 height 29
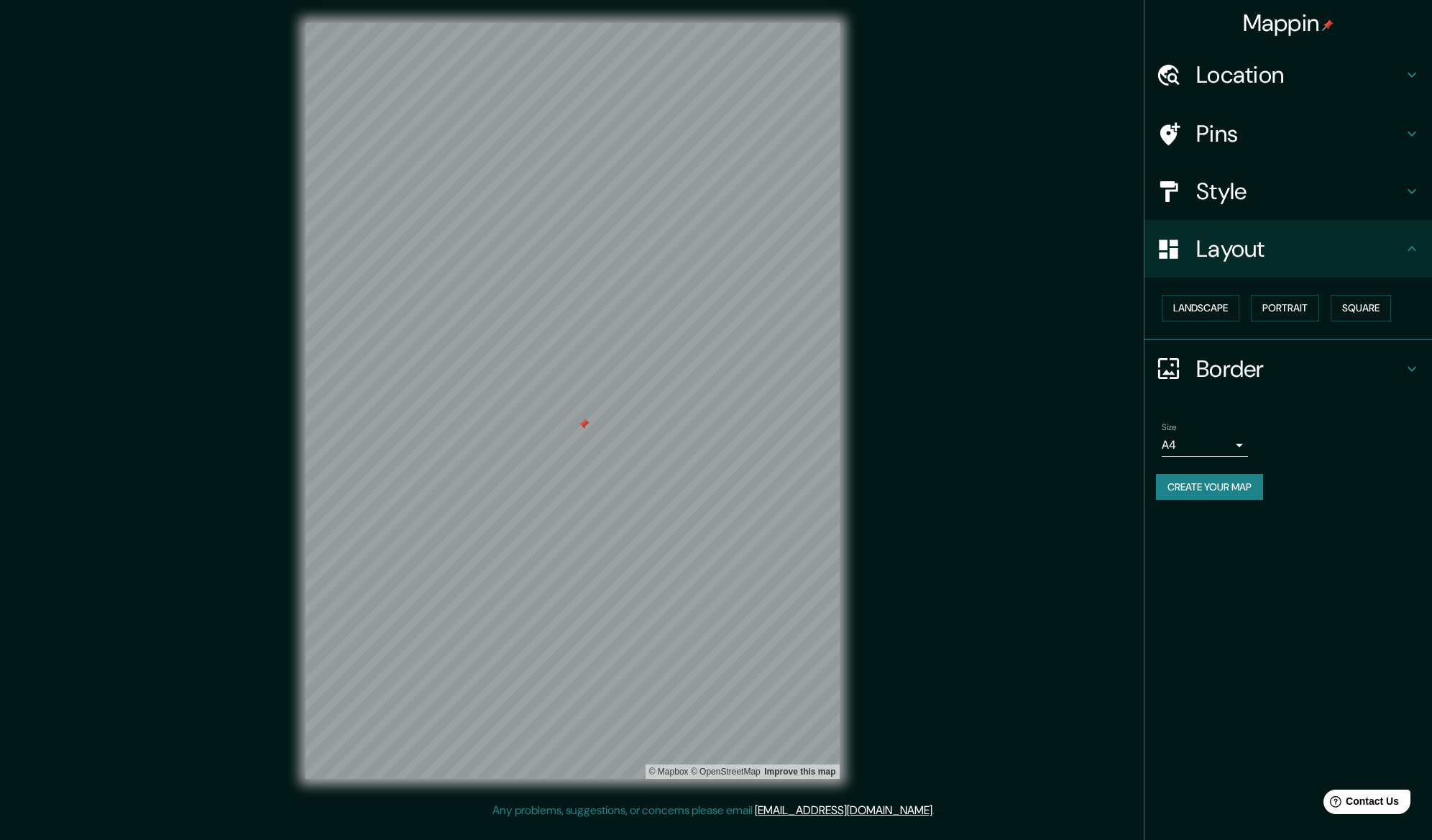
click at [1262, 143] on h4 "Pins" at bounding box center [1300, 133] width 207 height 29
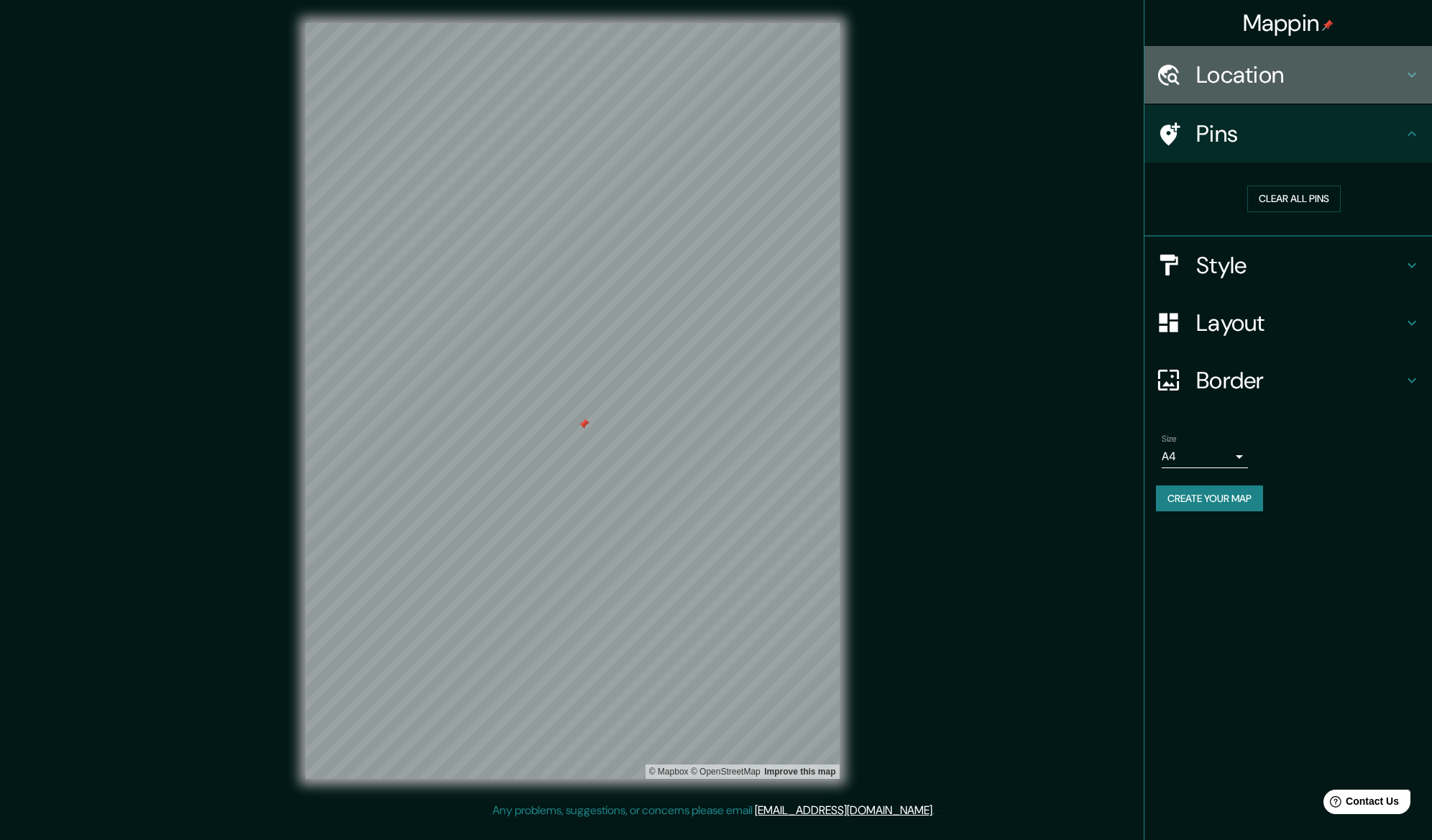
click at [1245, 101] on div "Location" at bounding box center [1288, 74] width 287 height 57
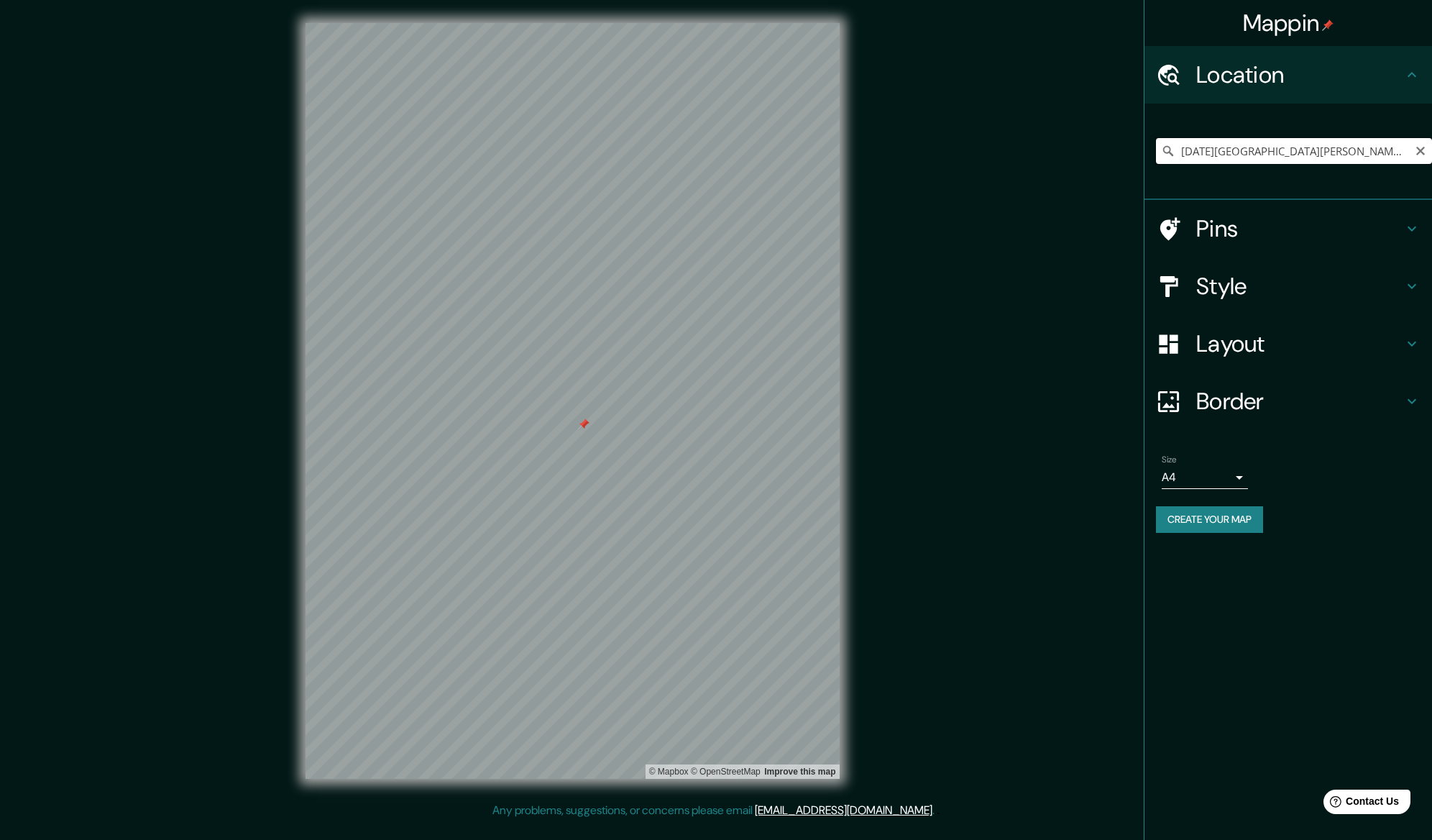
click at [1256, 150] on input "[DATE][GEOGRAPHIC_DATA][PERSON_NAME], [GEOGRAPHIC_DATA], [GEOGRAPHIC_DATA]" at bounding box center [1294, 150] width 276 height 26
paste input "Club Colonial, 37776 [DATE][GEOGRAPHIC_DATA][PERSON_NAME], Gto."
click at [1284, 141] on input "[DATE][GEOGRAPHIC_DATA][PERSON_NAME], [GEOGRAPHIC_DATA], 37776, [GEOGRAPHIC_DAT…" at bounding box center [1294, 150] width 276 height 26
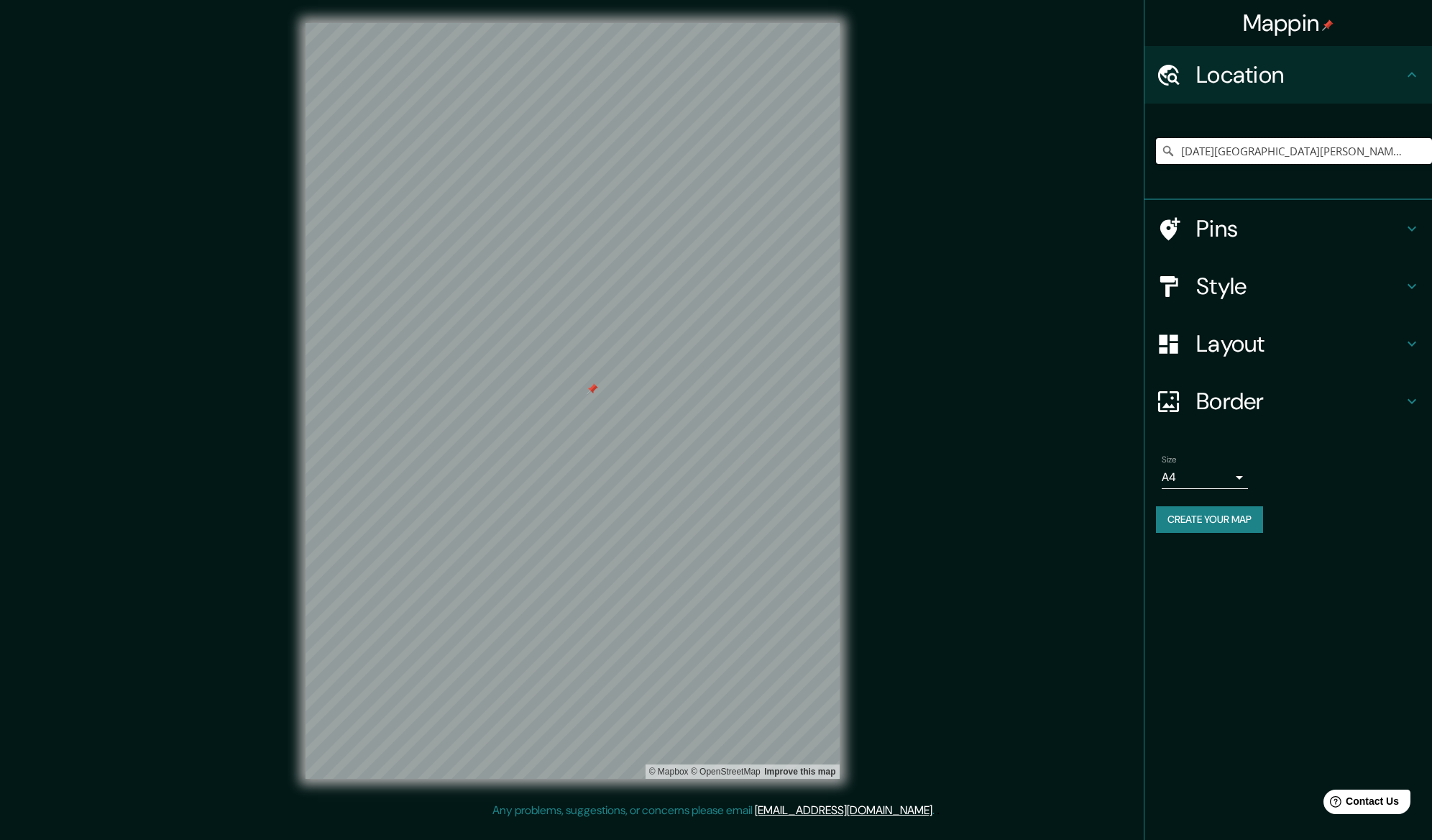
click at [1284, 141] on input "[DATE][GEOGRAPHIC_DATA][PERSON_NAME], [GEOGRAPHIC_DATA], 37776, [GEOGRAPHIC_DAT…" at bounding box center [1294, 150] width 276 height 26
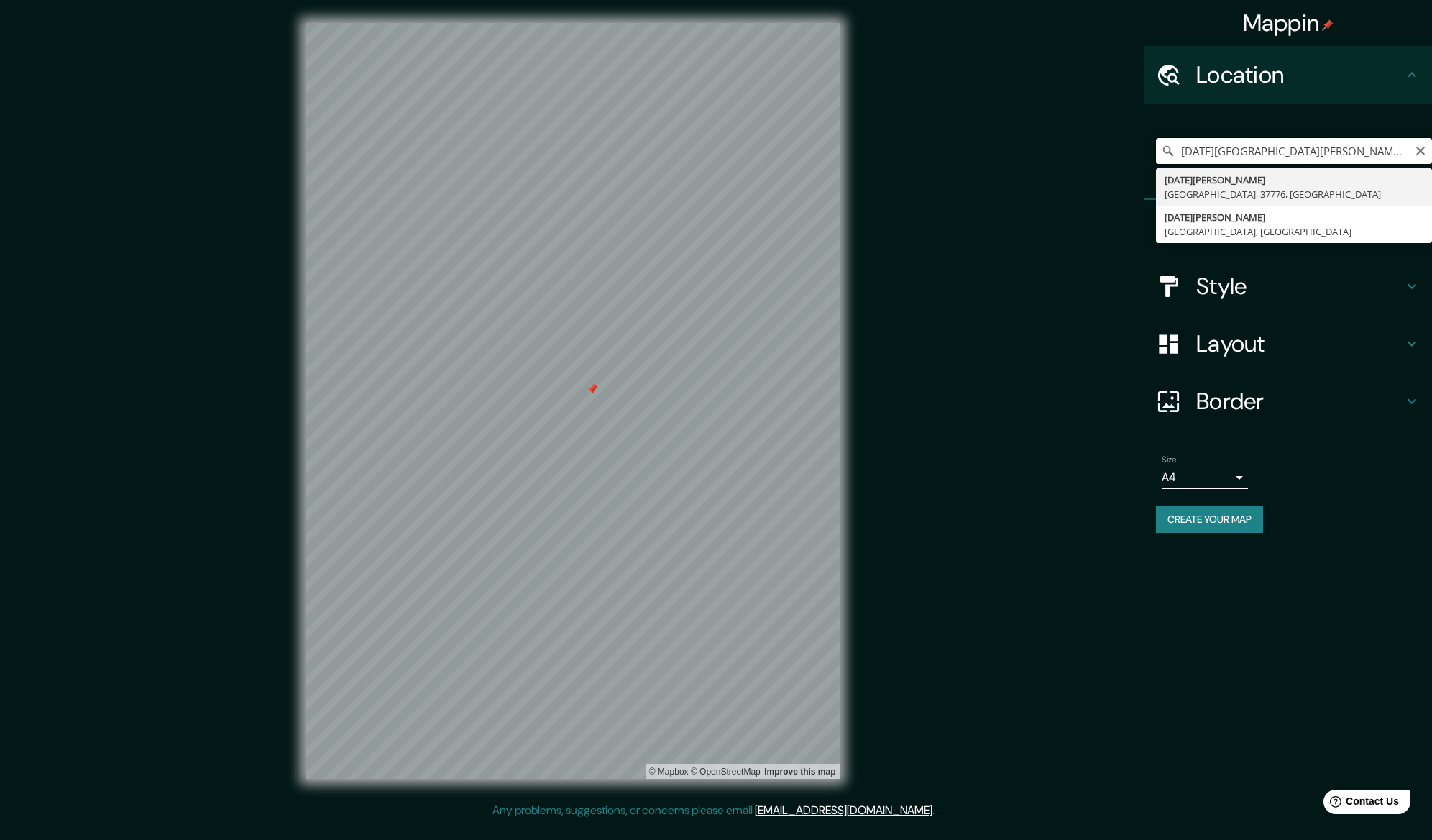
click at [1286, 149] on input "[DATE][GEOGRAPHIC_DATA][PERSON_NAME], [GEOGRAPHIC_DATA], 37776, [GEOGRAPHIC_DAT…" at bounding box center [1294, 150] width 276 height 26
click at [1326, 148] on input "[DATE][GEOGRAPHIC_DATA][PERSON_NAME], [GEOGRAPHIC_DATA], 37776, [GEOGRAPHIC_DAT…" at bounding box center [1294, 150] width 276 height 26
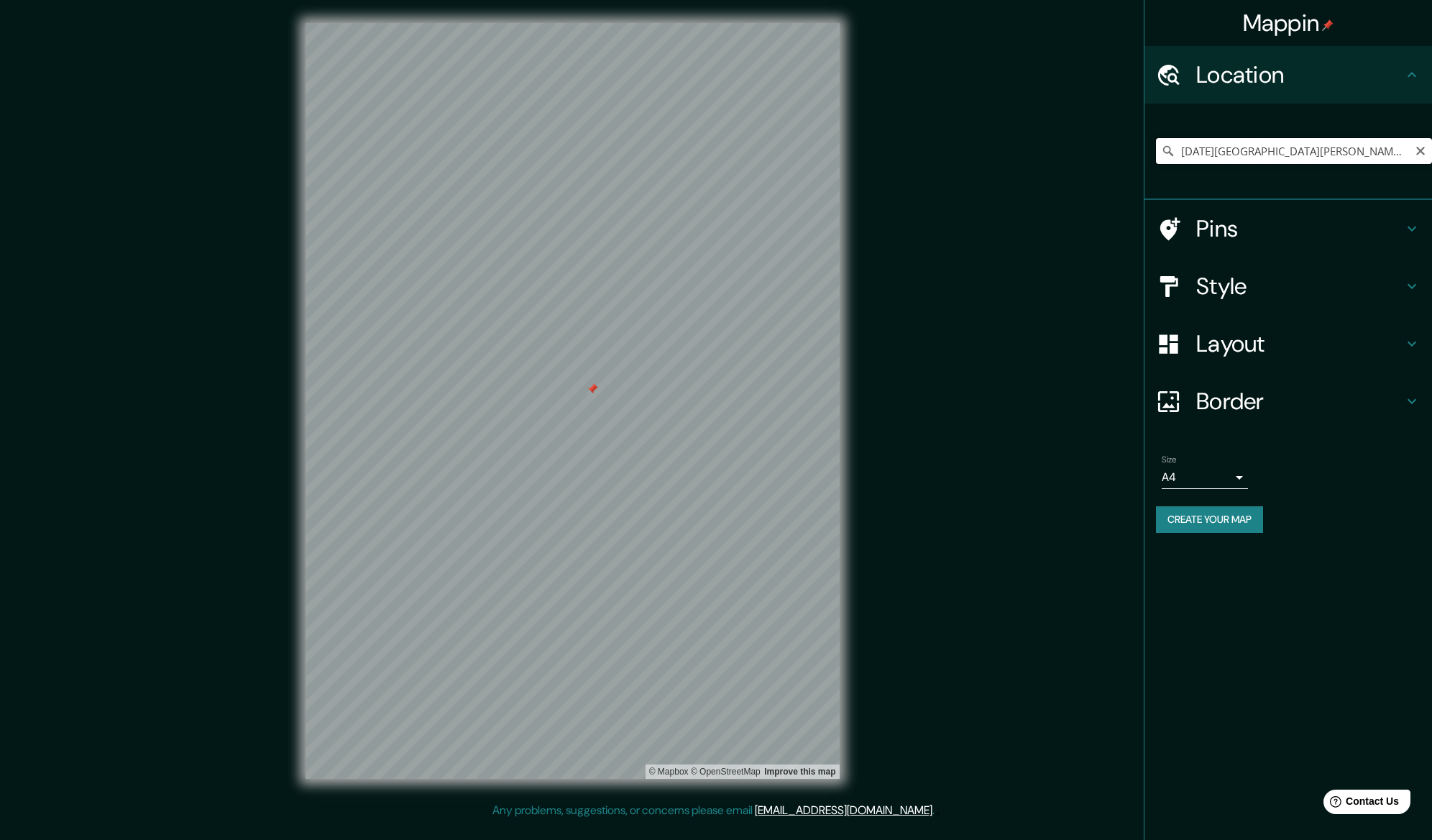
click at [1358, 158] on input "[DATE][GEOGRAPHIC_DATA][PERSON_NAME], [GEOGRAPHIC_DATA], 37776, [GEOGRAPHIC_DAT…" at bounding box center [1294, 150] width 276 height 26
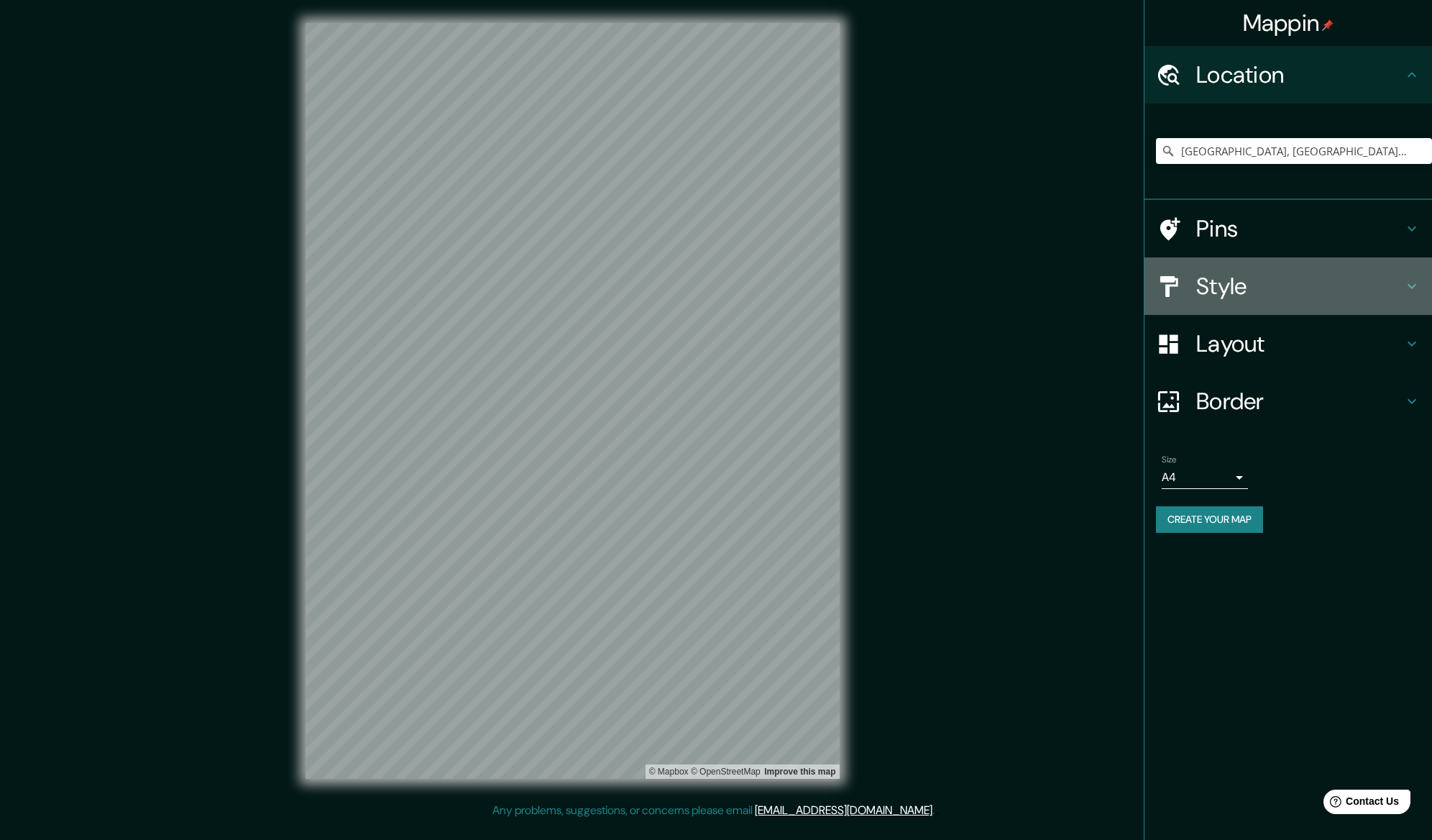
click at [1266, 292] on h4 "Style" at bounding box center [1300, 286] width 207 height 29
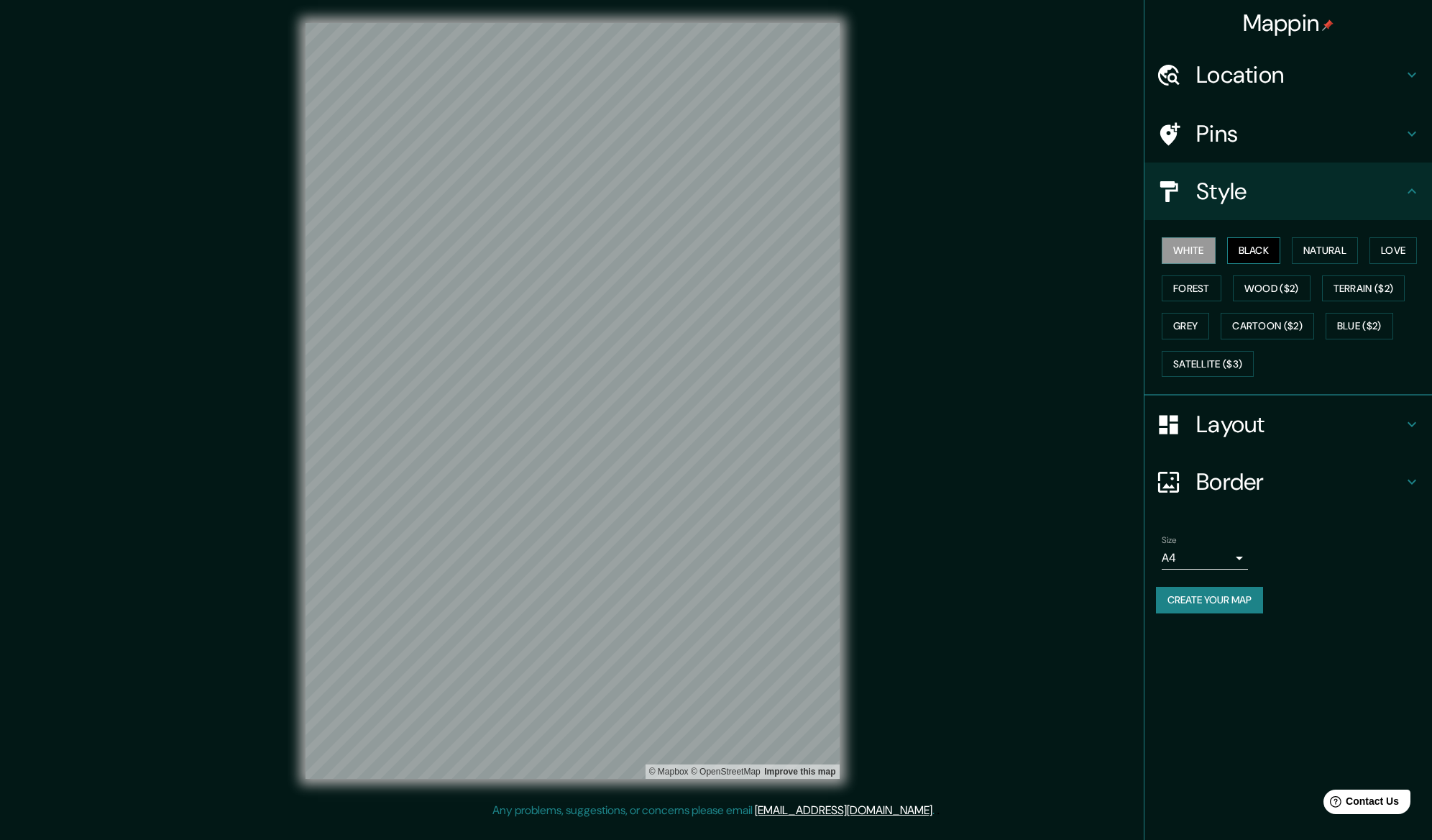
click at [1246, 254] on button "Black" at bounding box center [1253, 251] width 54 height 27
click at [1326, 250] on button "Natural" at bounding box center [1325, 251] width 66 height 27
click at [1407, 249] on button "Love" at bounding box center [1393, 251] width 48 height 27
click at [1209, 291] on button "Forest" at bounding box center [1192, 289] width 60 height 27
click at [1288, 294] on button "Wood ($2)" at bounding box center [1271, 289] width 78 height 27
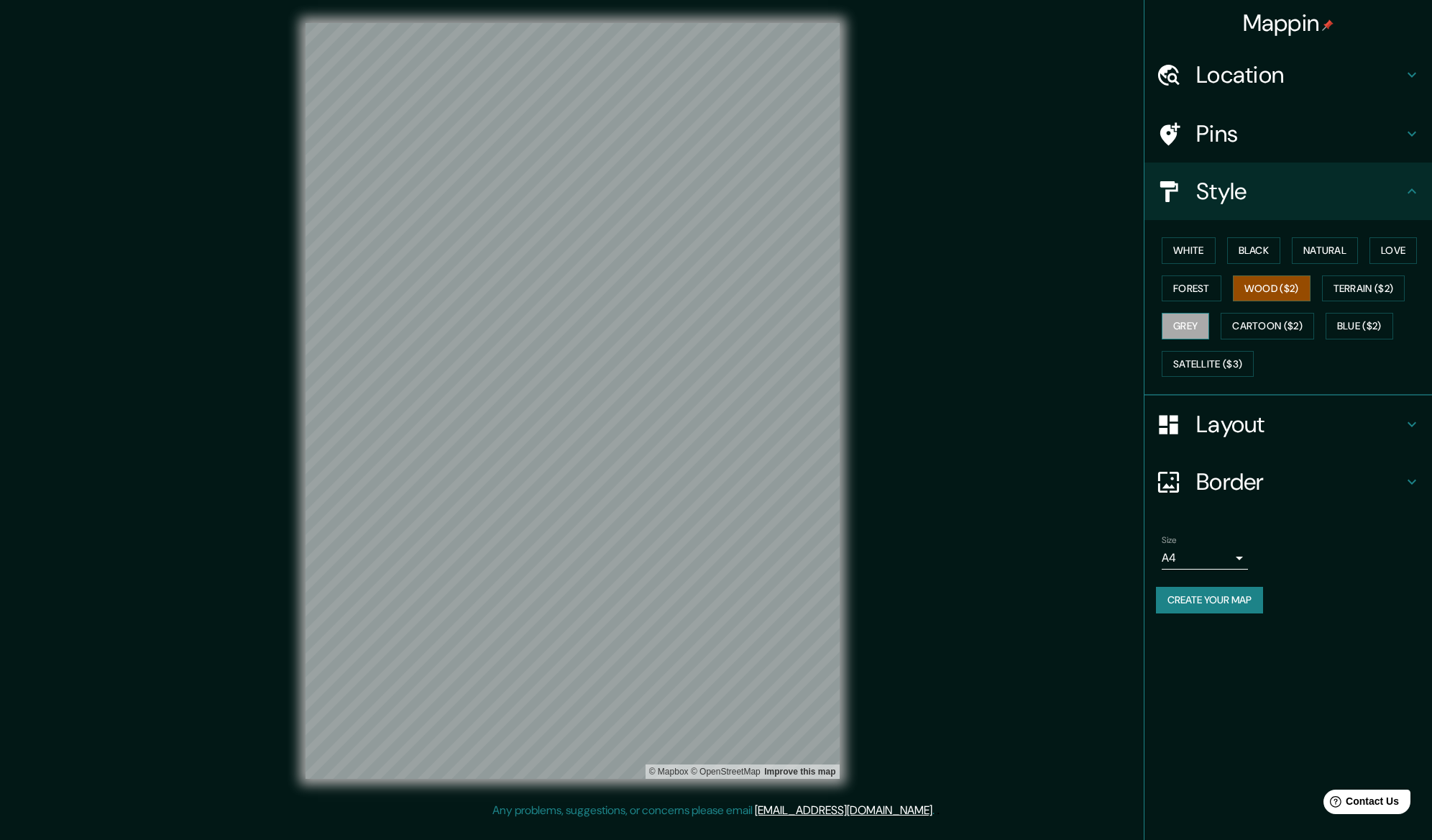
click at [1191, 315] on button "Grey" at bounding box center [1185, 326] width 48 height 27
click at [1195, 256] on button "White" at bounding box center [1189, 251] width 54 height 27
click at [1198, 368] on button "Satellite ($3)" at bounding box center [1208, 364] width 92 height 27
click at [1244, 78] on h4 "Location" at bounding box center [1300, 74] width 207 height 29
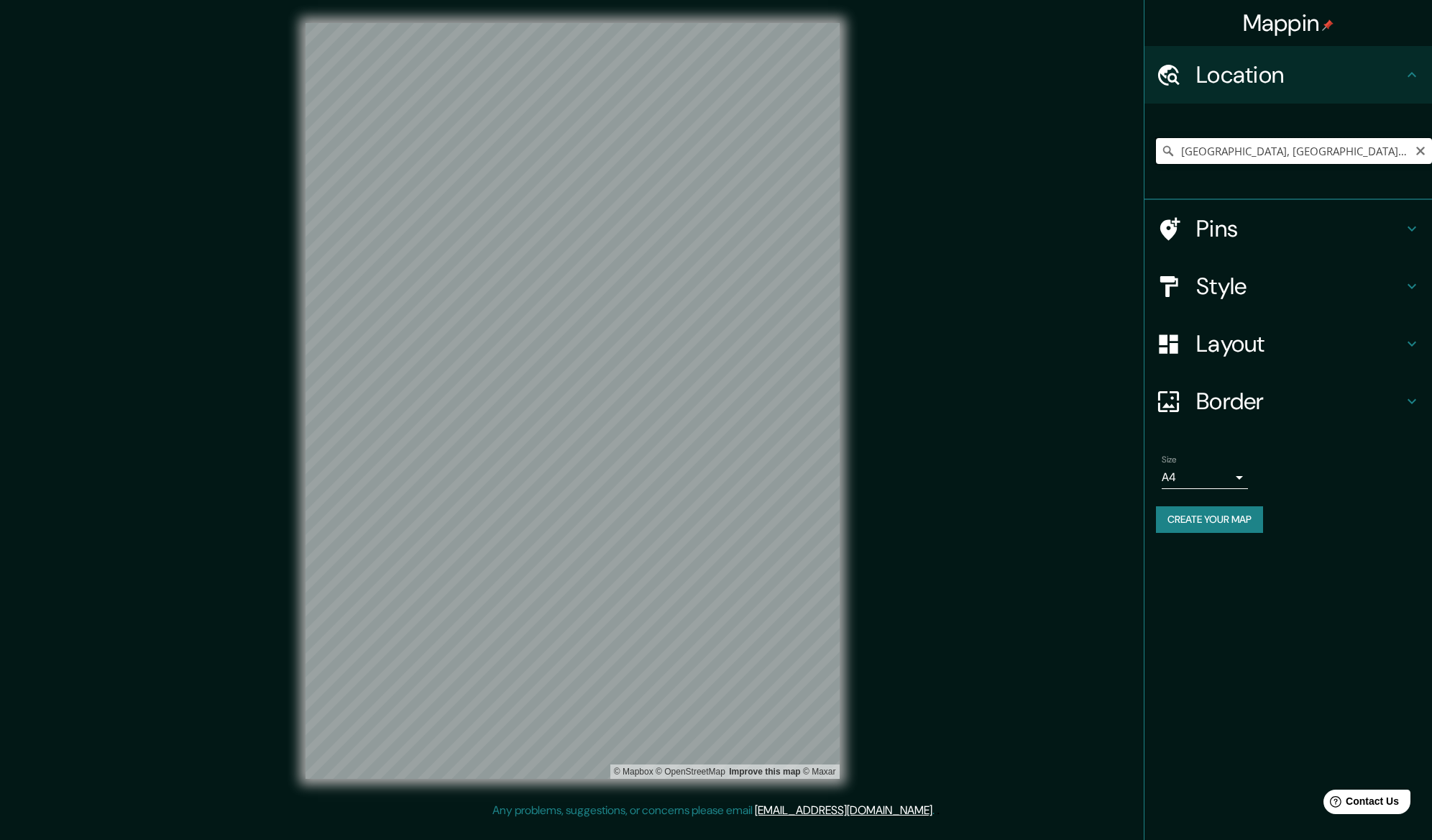
click at [1252, 147] on input "[GEOGRAPHIC_DATA], [GEOGRAPHIC_DATA], [GEOGRAPHIC_DATA]" at bounding box center [1294, 150] width 276 height 26
paste input "En el punto más alto de [DATE][GEOGRAPHIC_DATA][PERSON_NAME], Peñas Arriba te b…"
type input "En el punto más alto de [DATE][GEOGRAPHIC_DATA][PERSON_NAME], Peñas Arriba te b…"
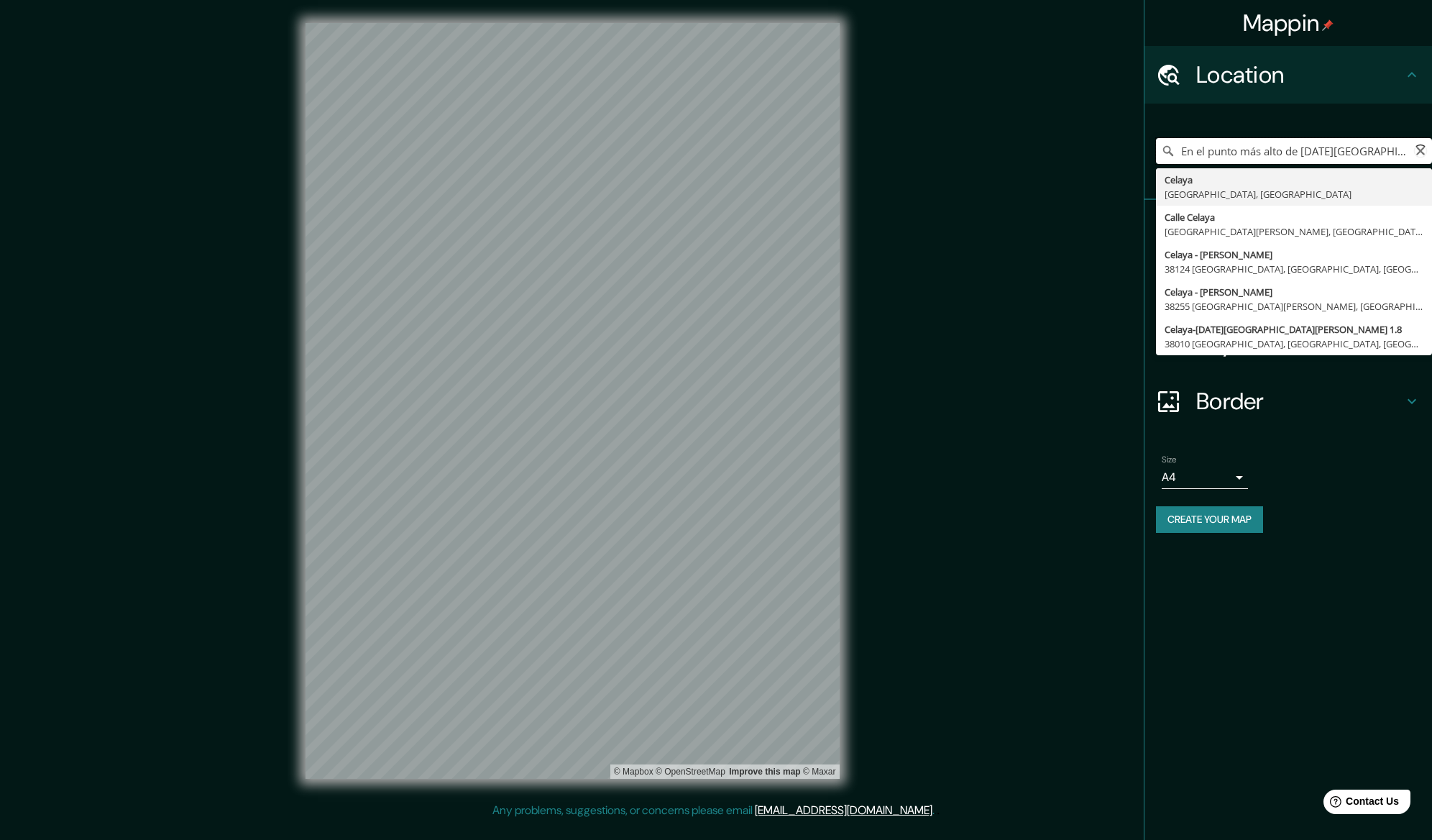
scroll to position [0, 344]
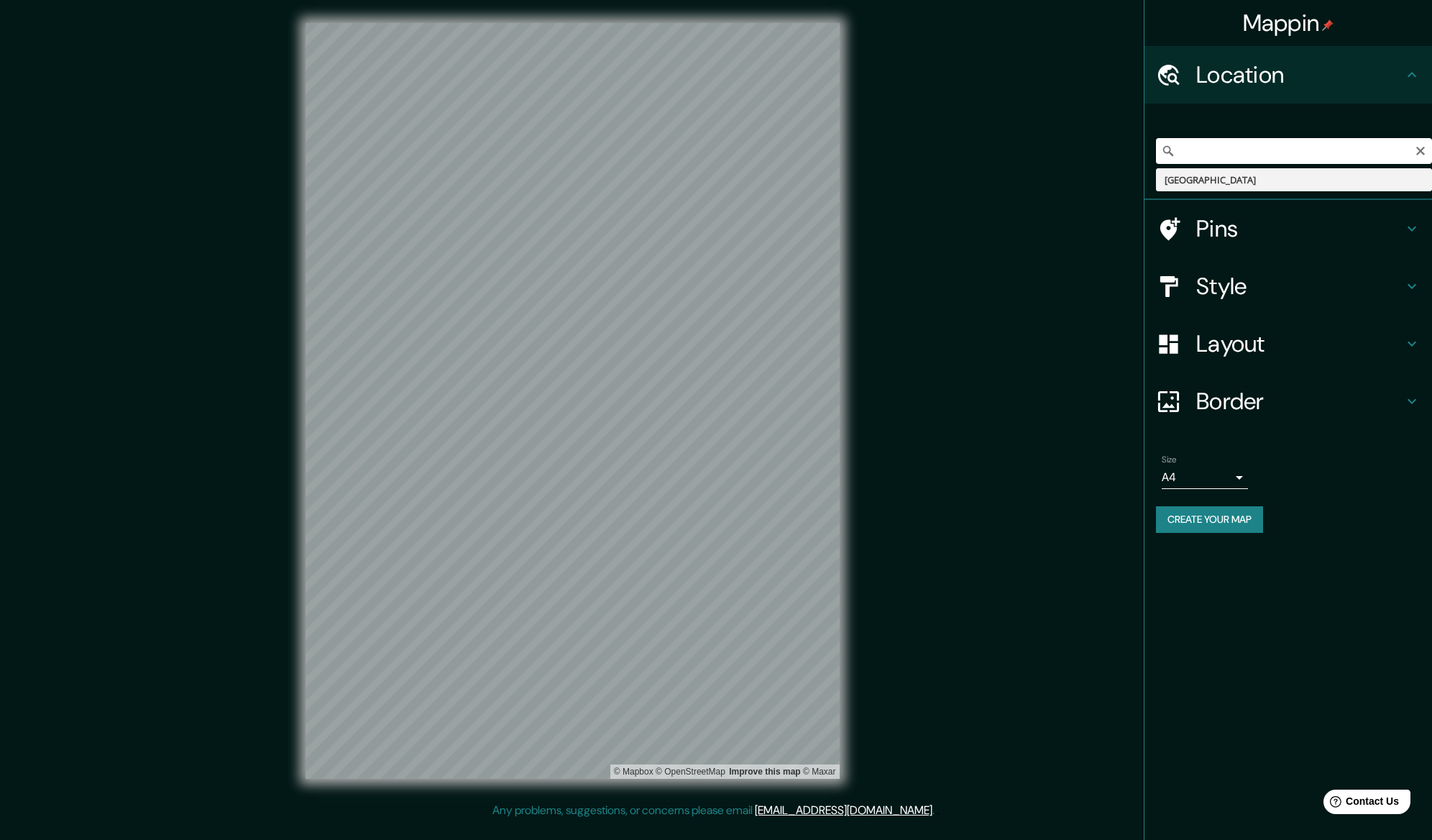
click at [1252, 147] on input "En el punto más alto de [DATE][GEOGRAPHIC_DATA][PERSON_NAME], Peñas Arriba te b…" at bounding box center [1294, 150] width 276 height 26
paste input "Club Colonial, 37776 [DATE][GEOGRAPHIC_DATA][PERSON_NAME], Gto."
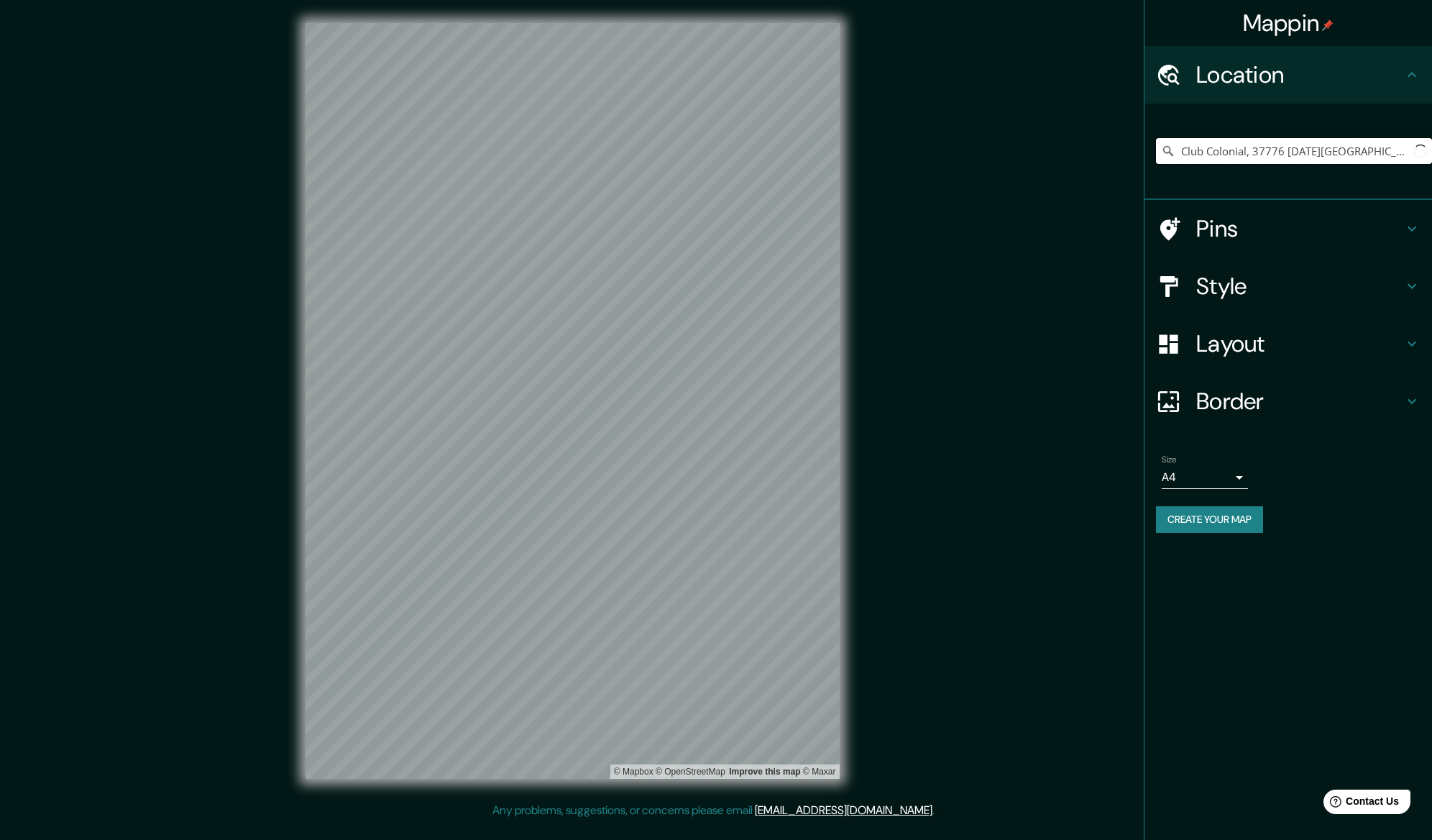
scroll to position [0, 16]
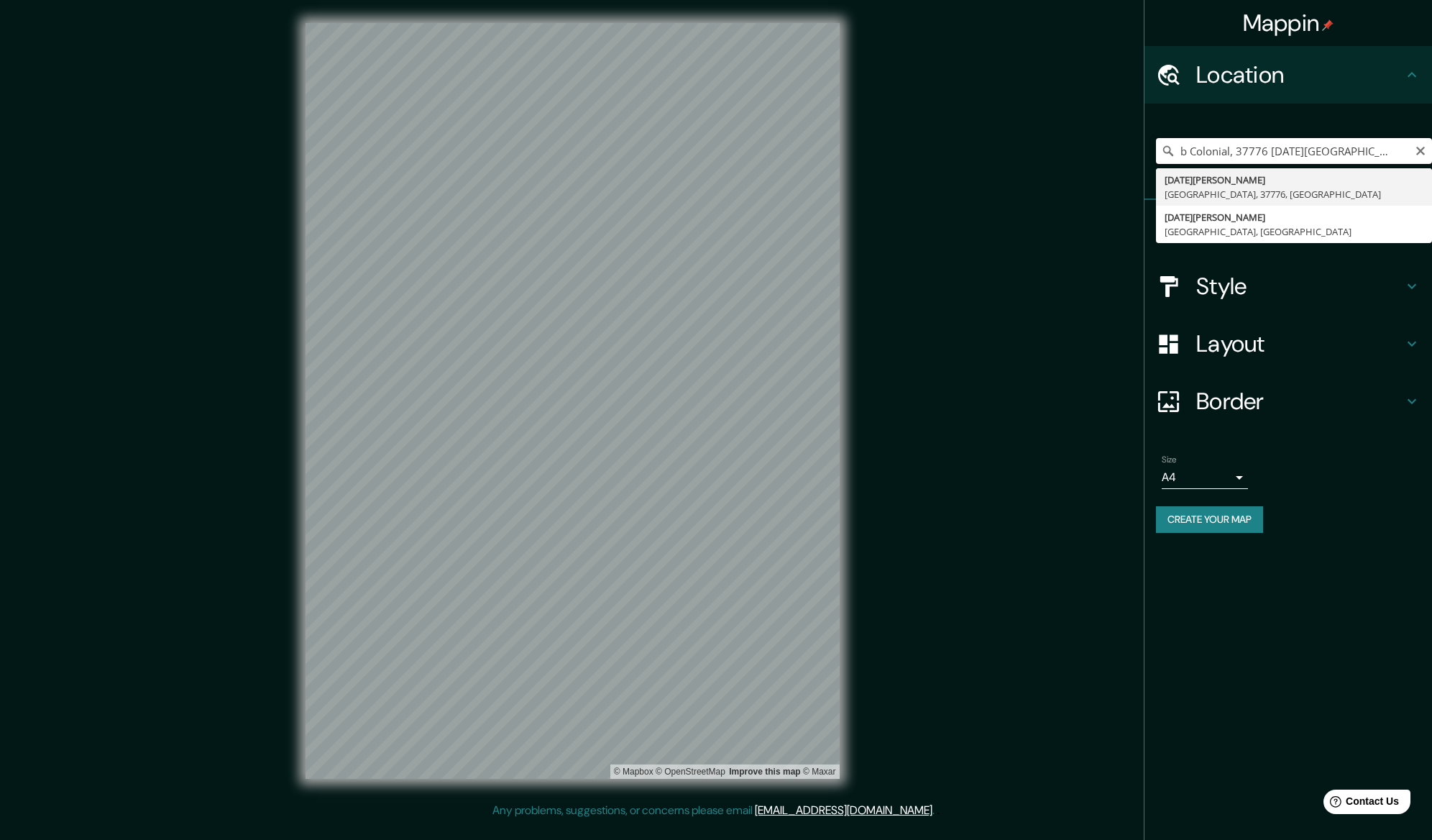
click at [1360, 153] on input "Club Colonial, 37776 [DATE][GEOGRAPHIC_DATA][PERSON_NAME], Gto." at bounding box center [1294, 150] width 276 height 26
type input "[DATE][GEOGRAPHIC_DATA][PERSON_NAME], [GEOGRAPHIC_DATA], 37776, [GEOGRAPHIC_DAT…"
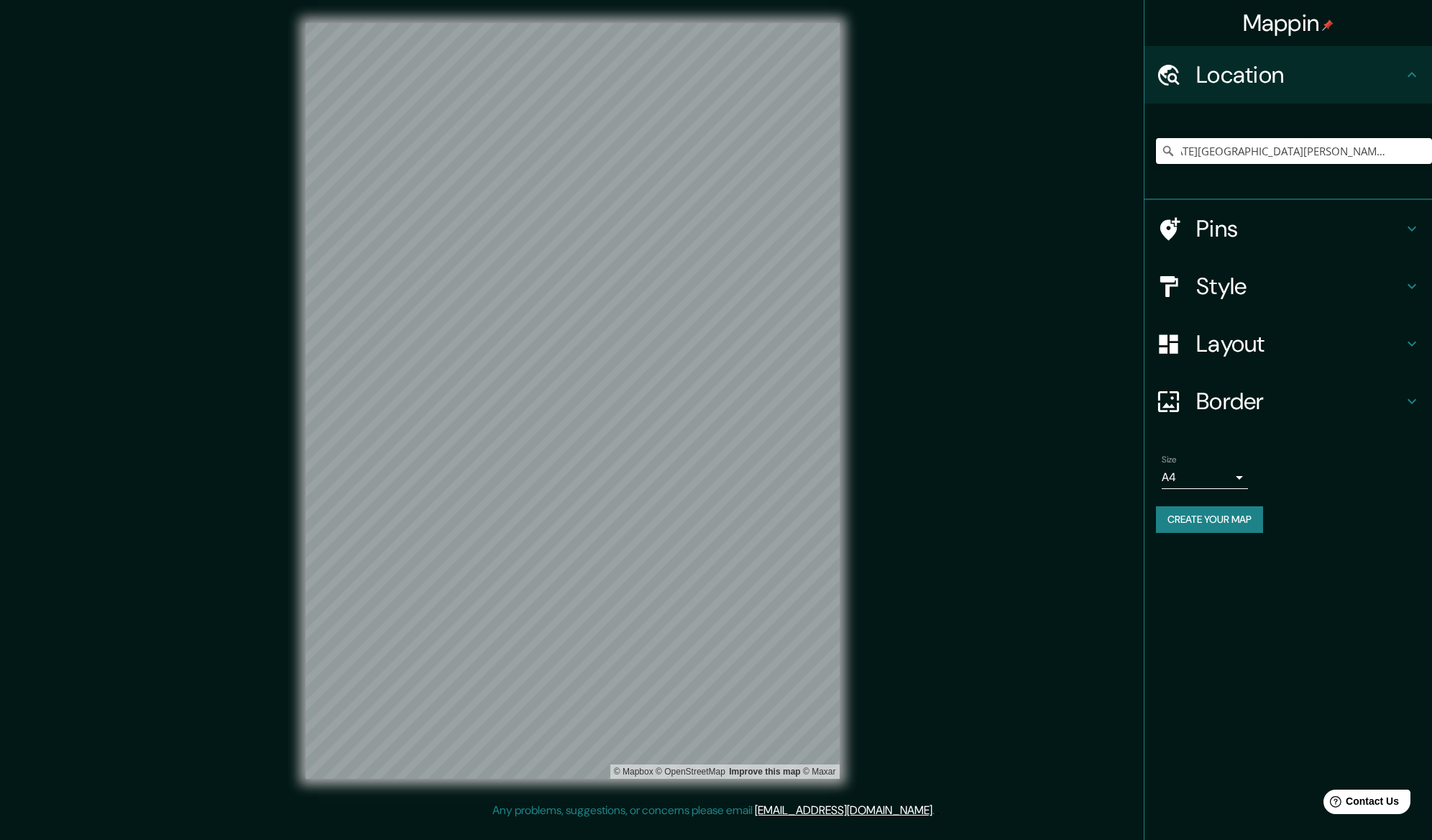
scroll to position [0, 0]
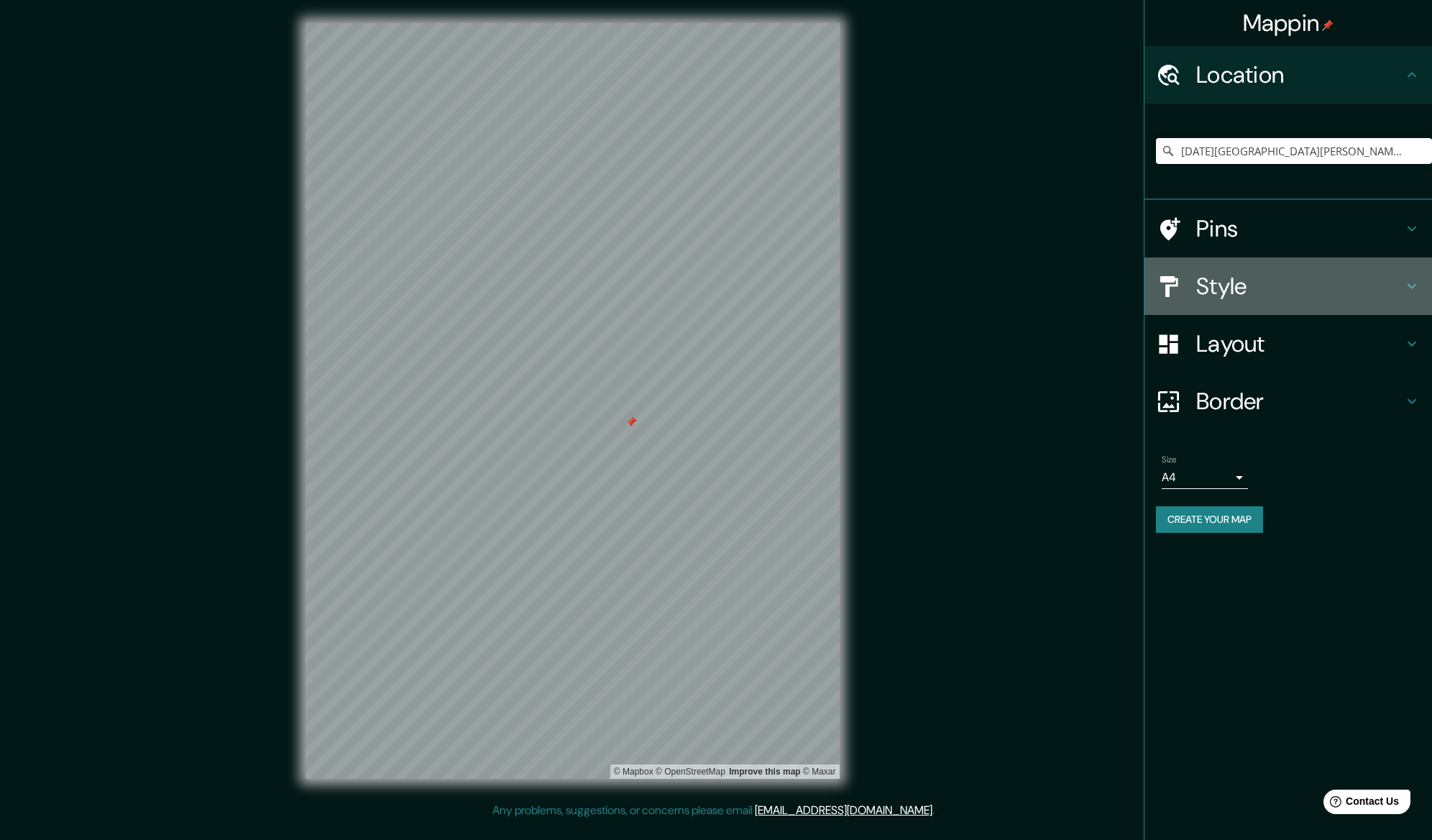
click at [1412, 288] on icon at bounding box center [1412, 287] width 9 height 5
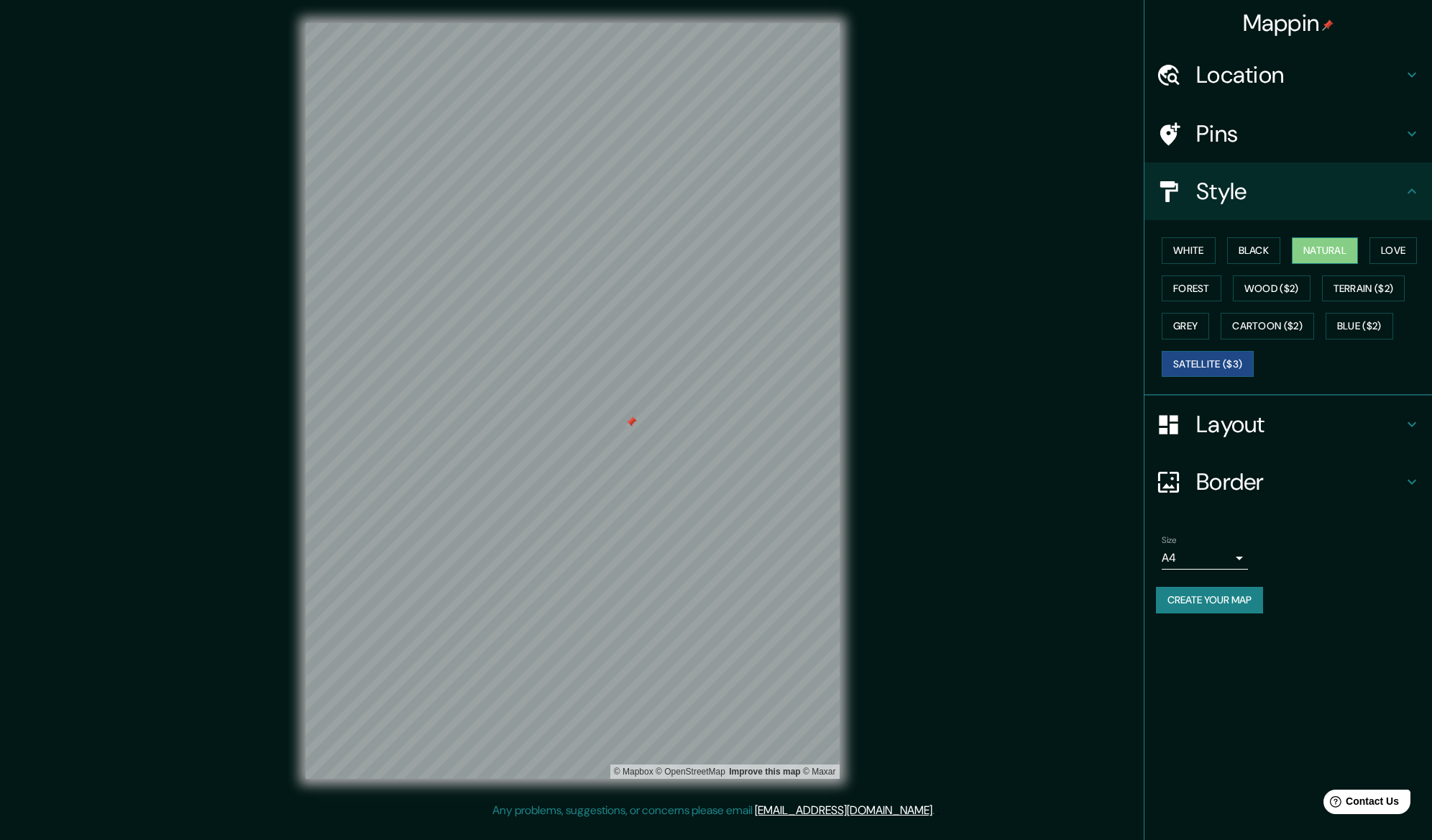
click at [1335, 259] on button "Natural" at bounding box center [1325, 251] width 66 height 27
click at [1387, 251] on button "Love" at bounding box center [1393, 251] width 48 height 27
click at [1253, 252] on button "Black" at bounding box center [1253, 251] width 54 height 27
click at [1269, 287] on button "Wood ($2)" at bounding box center [1271, 289] width 78 height 27
click at [1270, 327] on button "Cartoon ($2)" at bounding box center [1267, 326] width 93 height 27
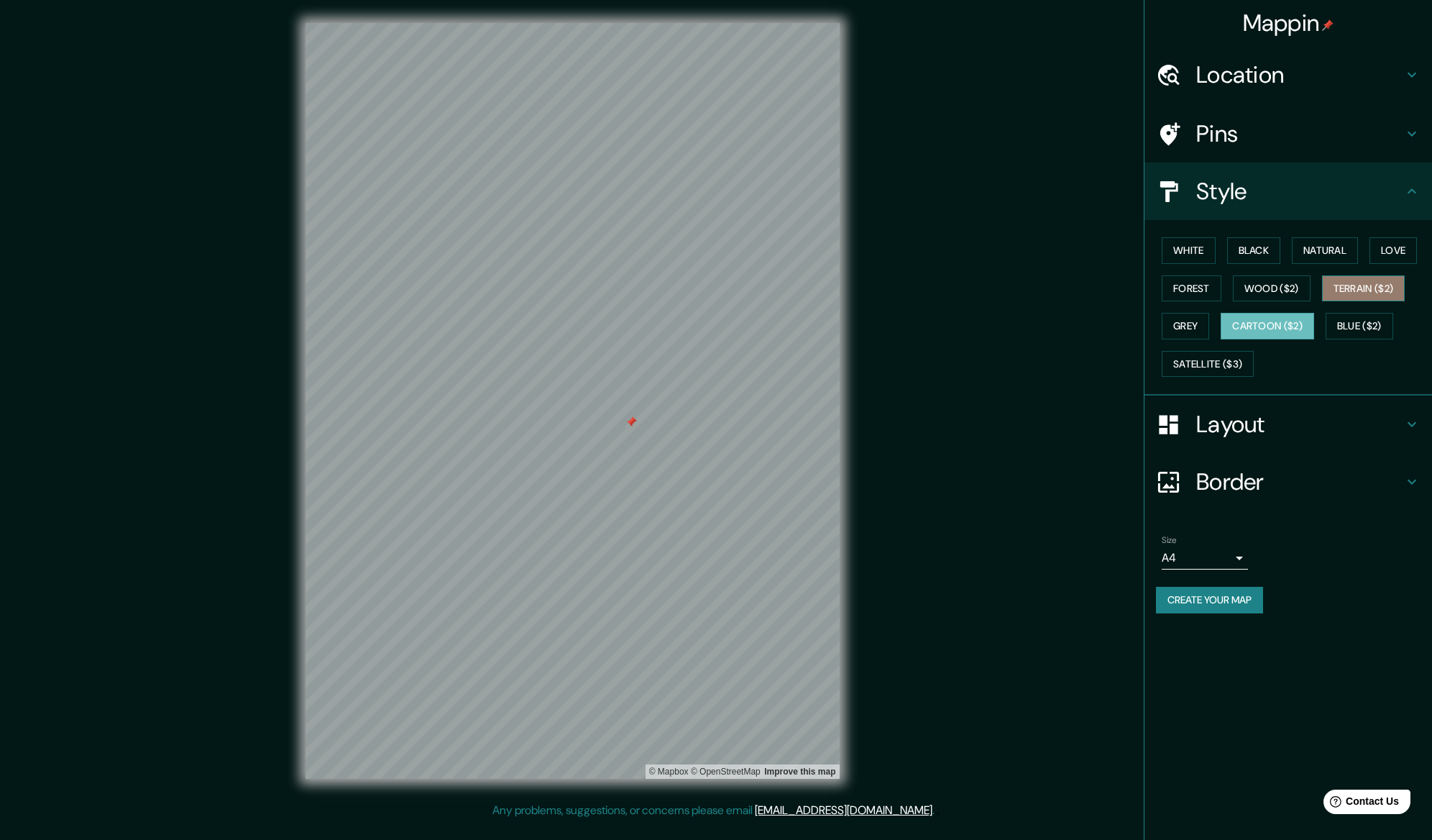
click at [1372, 287] on button "Terrain ($2)" at bounding box center [1364, 289] width 84 height 27
click at [1345, 322] on button "Blue ($2)" at bounding box center [1359, 326] width 67 height 27
click at [1270, 324] on button "Cartoon ($2)" at bounding box center [1267, 326] width 93 height 27
click at [1215, 362] on button "Satellite ($3)" at bounding box center [1208, 364] width 92 height 27
click at [1185, 325] on button "Grey" at bounding box center [1185, 326] width 48 height 27
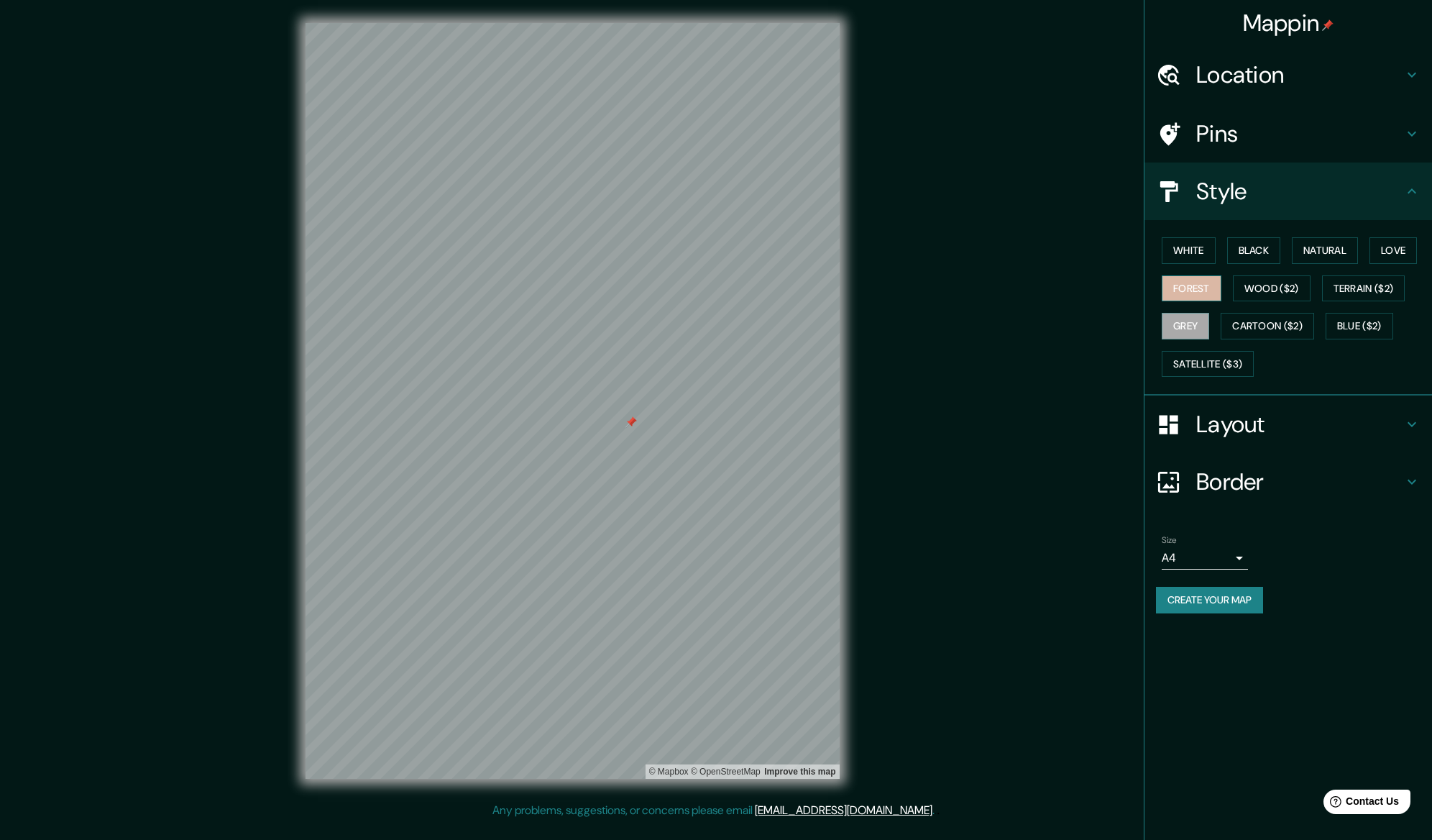
click at [1191, 288] on button "Forest" at bounding box center [1192, 289] width 60 height 27
click at [1186, 245] on button "White" at bounding box center [1189, 251] width 54 height 27
click at [1271, 242] on button "Black" at bounding box center [1253, 251] width 54 height 27
click at [1324, 245] on button "Natural" at bounding box center [1325, 251] width 66 height 27
click at [1185, 251] on button "White" at bounding box center [1189, 251] width 54 height 27
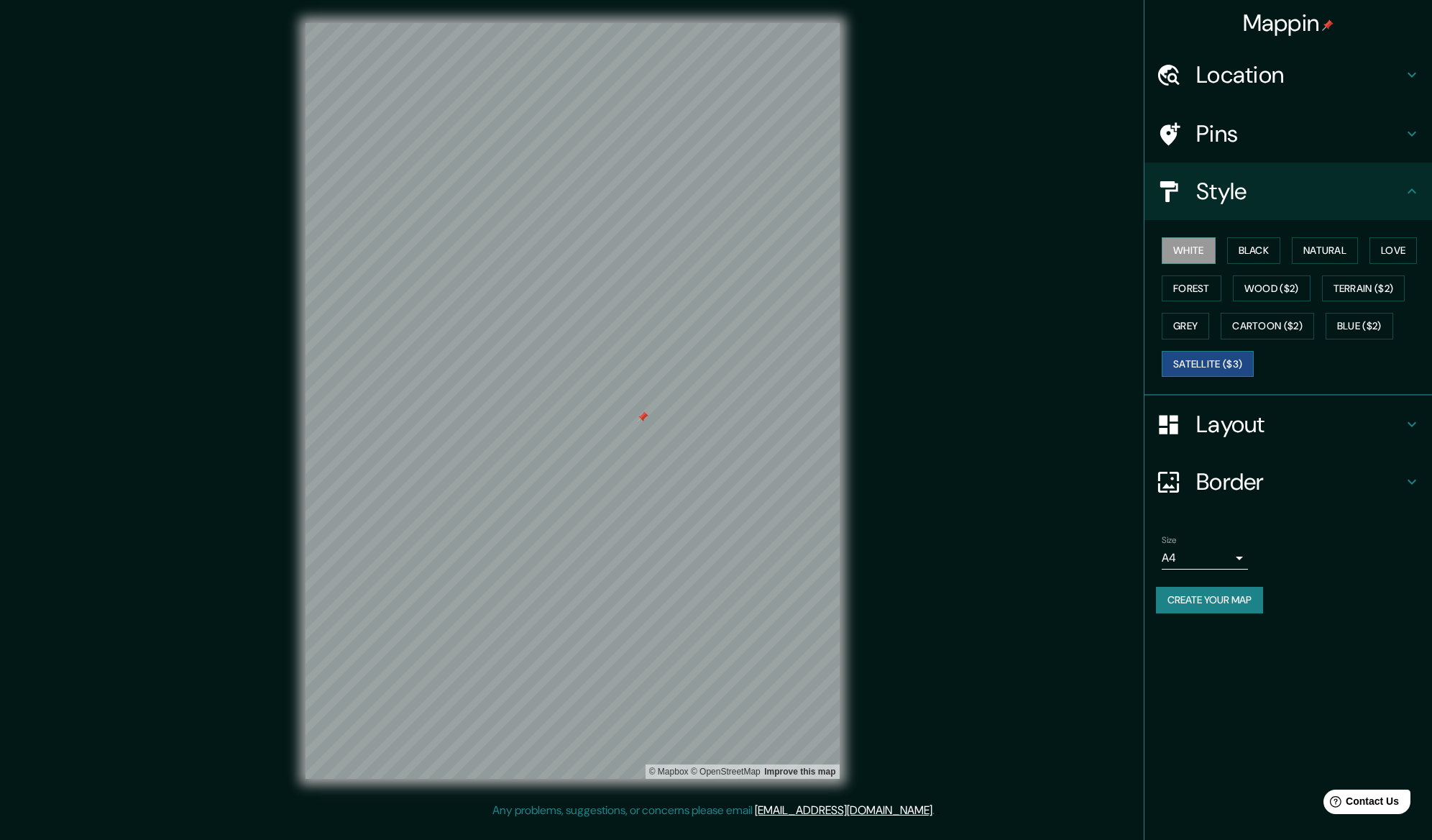
click at [1197, 362] on button "Satellite ($3)" at bounding box center [1208, 364] width 92 height 27
click at [1183, 333] on button "Grey" at bounding box center [1185, 326] width 48 height 27
click at [1189, 361] on button "Satellite ($3)" at bounding box center [1208, 364] width 92 height 27
click at [1318, 251] on button "Natural" at bounding box center [1325, 251] width 66 height 27
click at [1264, 251] on button "Black" at bounding box center [1253, 251] width 54 height 27
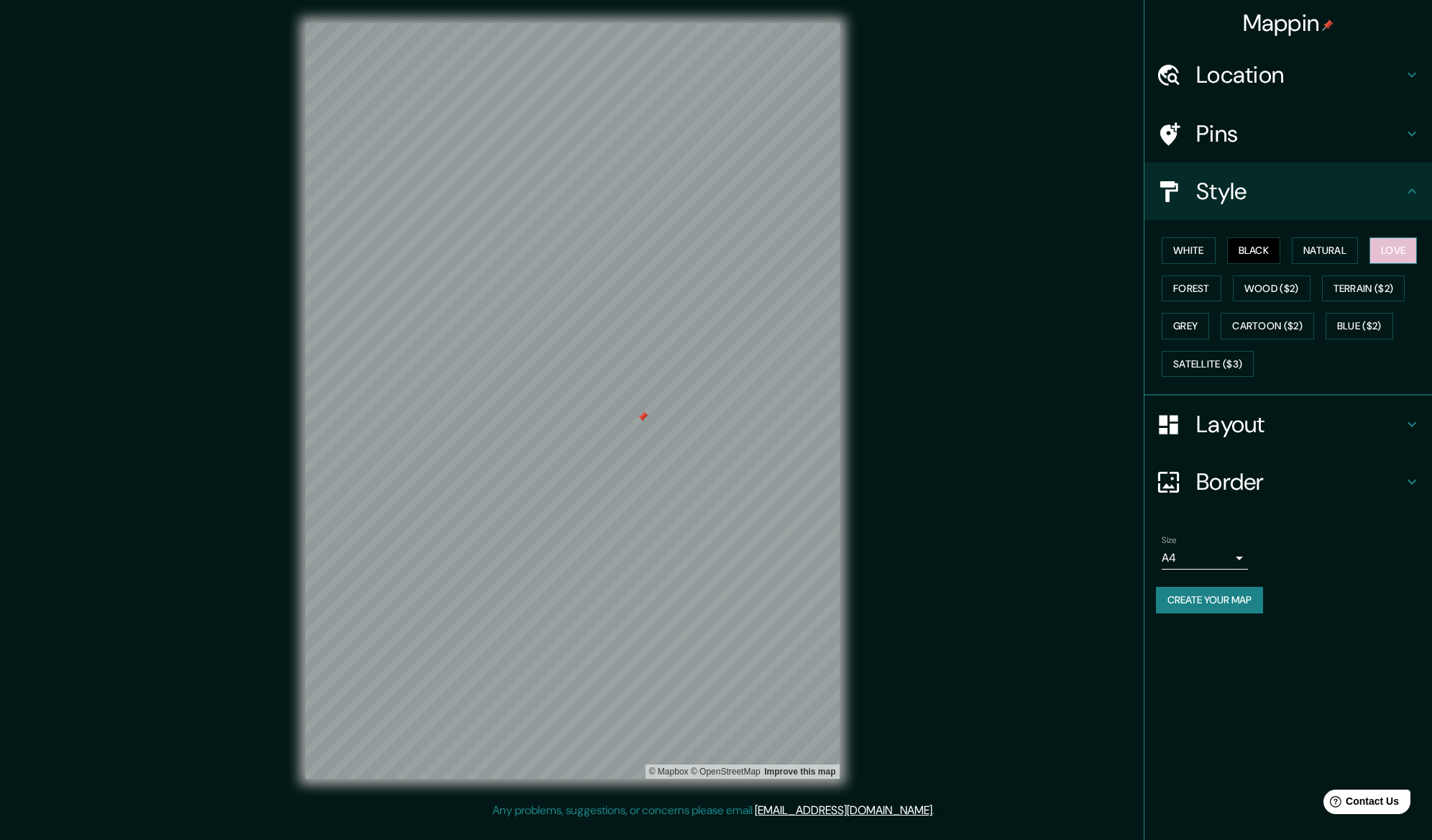
click at [1382, 247] on button "Love" at bounding box center [1393, 251] width 48 height 27
click at [1347, 289] on button "Terrain ($2)" at bounding box center [1364, 289] width 84 height 27
click at [1207, 364] on button "Satellite ($3)" at bounding box center [1208, 364] width 92 height 27
click at [1333, 242] on button "Natural" at bounding box center [1325, 251] width 66 height 27
click at [1369, 285] on button "Terrain ($2)" at bounding box center [1364, 289] width 84 height 27
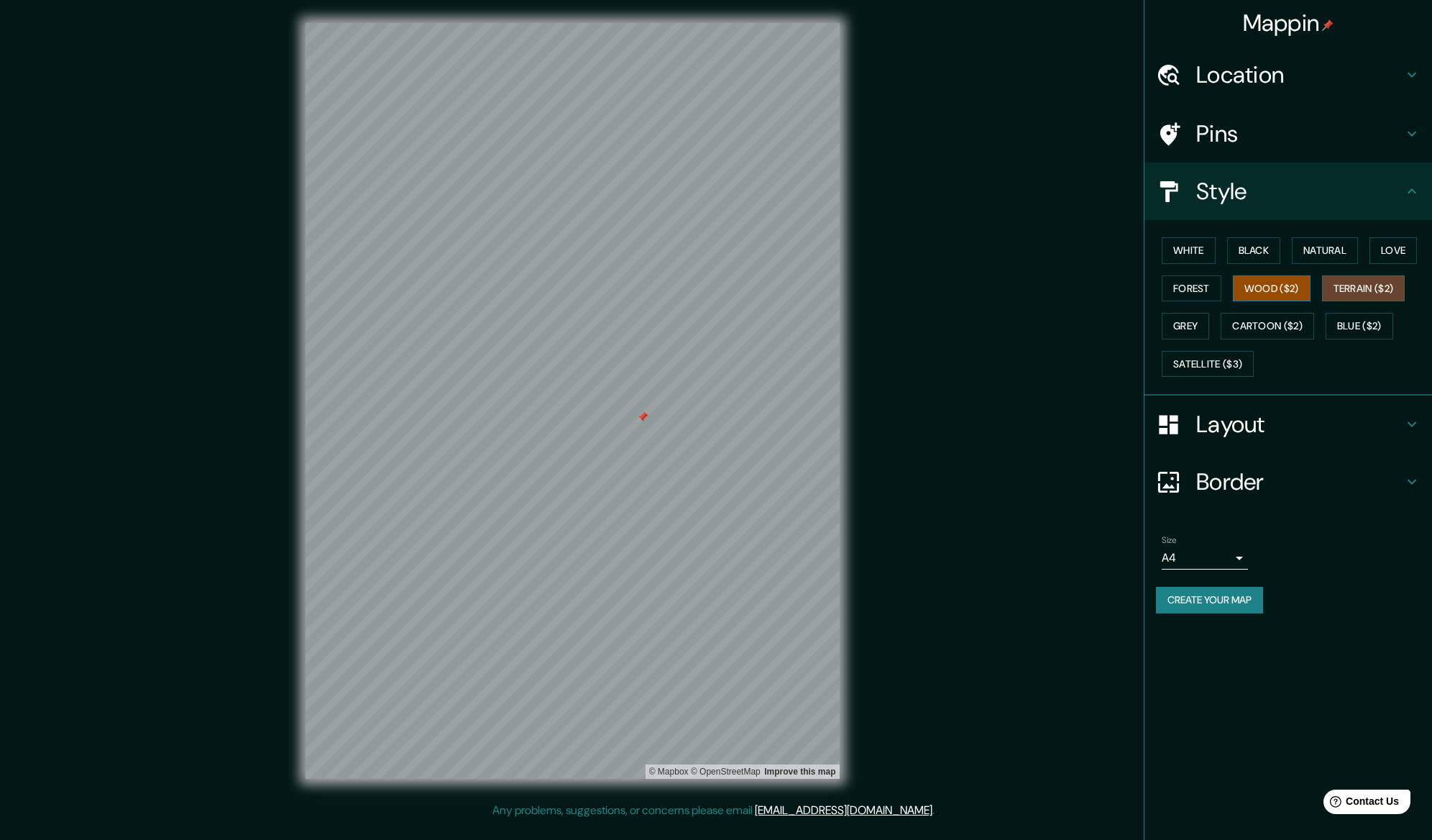
click at [1268, 292] on button "Wood ($2)" at bounding box center [1271, 289] width 78 height 27
click at [1196, 288] on button "Forest" at bounding box center [1192, 289] width 60 height 27
drag, startPoint x: 1253, startPoint y: 334, endPoint x: 1242, endPoint y: 334, distance: 11.0
click at [1253, 334] on button "Cartoon ($2)" at bounding box center [1267, 326] width 93 height 27
click at [1181, 330] on button "Grey" at bounding box center [1185, 326] width 48 height 27
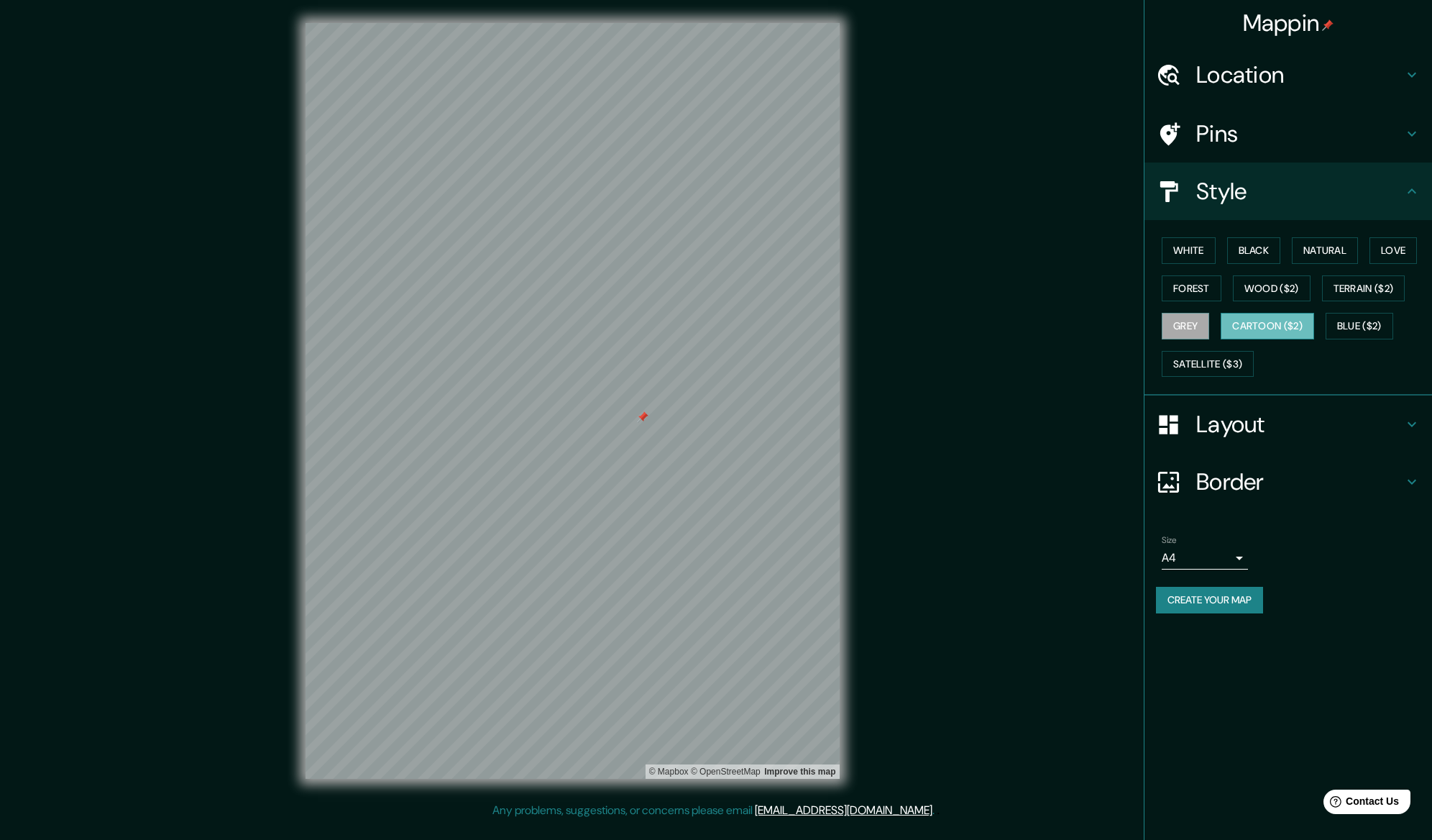
click at [1257, 337] on button "Cartoon ($2)" at bounding box center [1267, 326] width 93 height 27
